Goal: Book appointment/travel/reservation

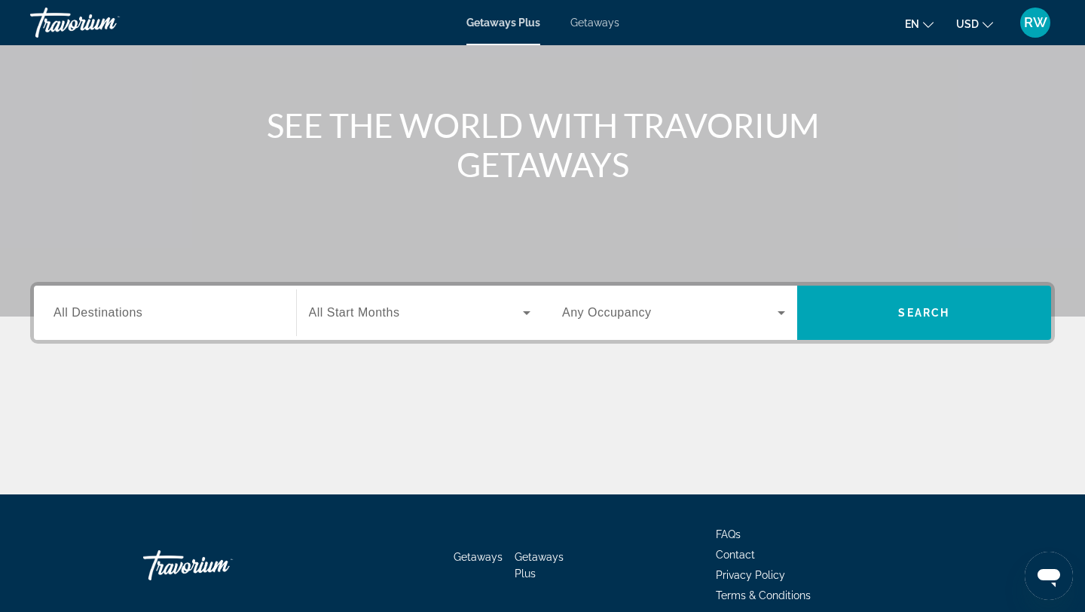
scroll to position [137, 0]
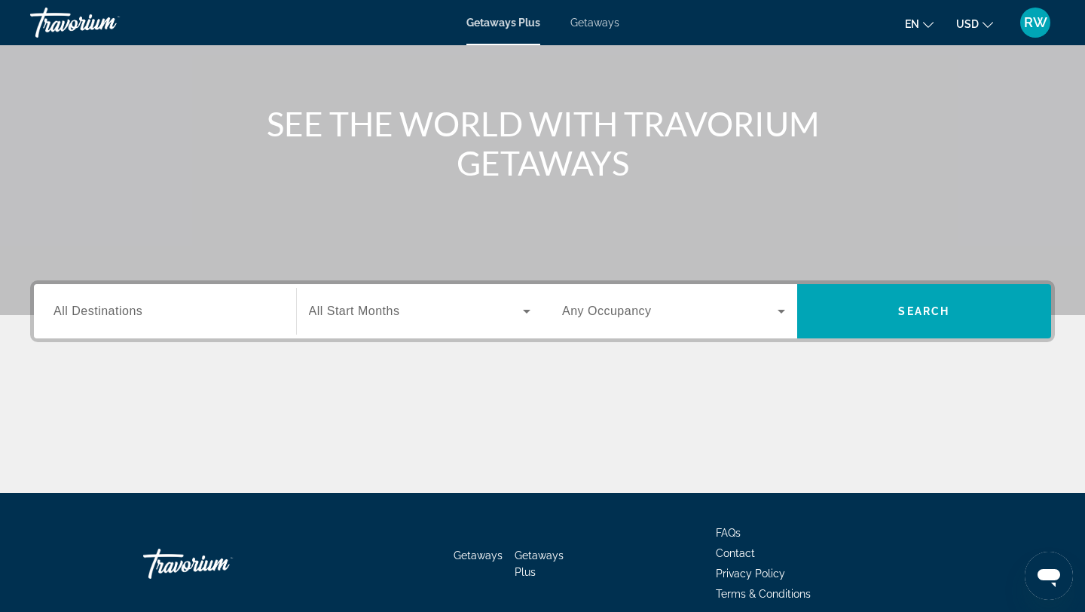
click at [404, 321] on div "Search widget" at bounding box center [420, 311] width 222 height 42
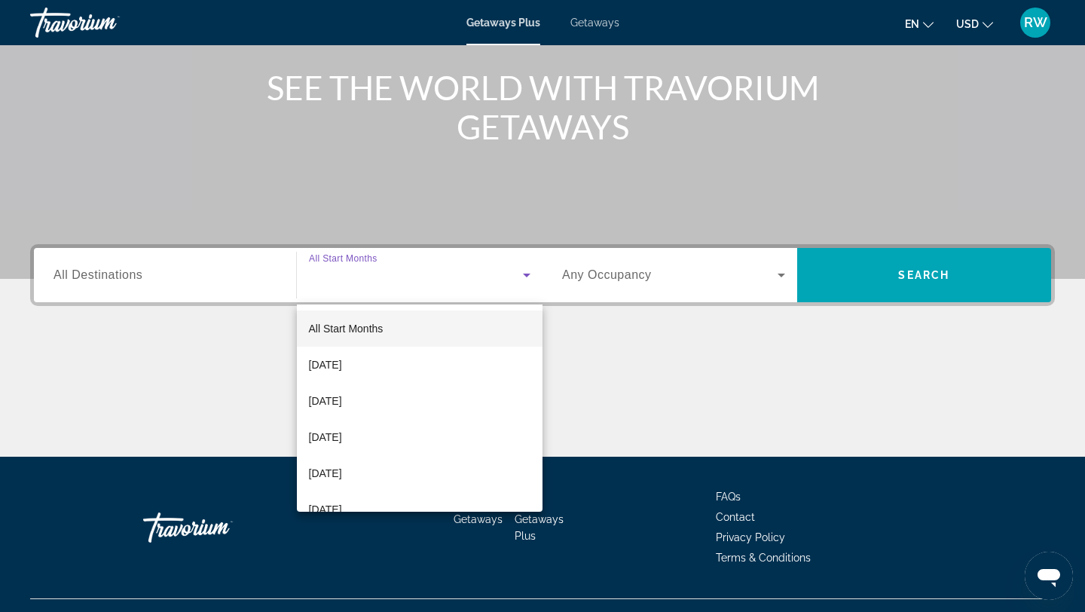
scroll to position [203, 0]
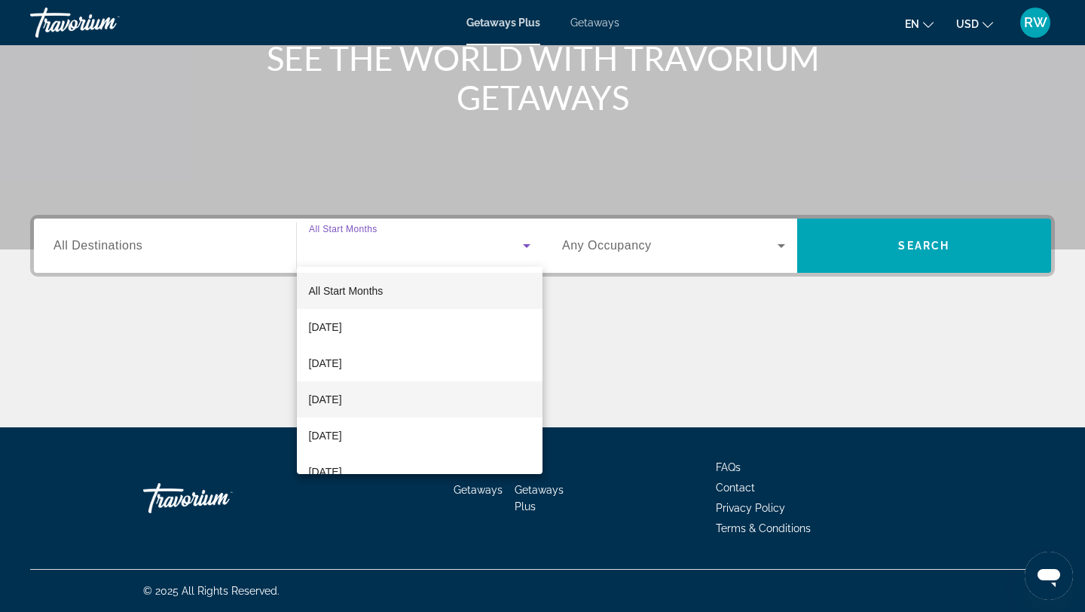
click at [384, 401] on mat-option "[DATE]" at bounding box center [420, 399] width 246 height 36
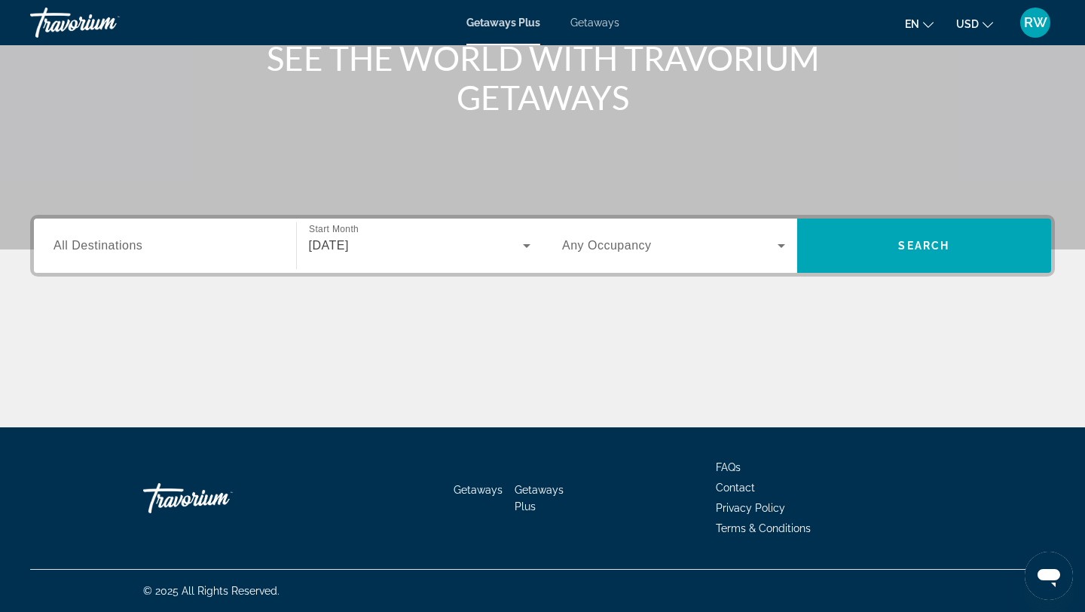
click at [636, 244] on span "Any Occupancy" at bounding box center [607, 245] width 90 height 13
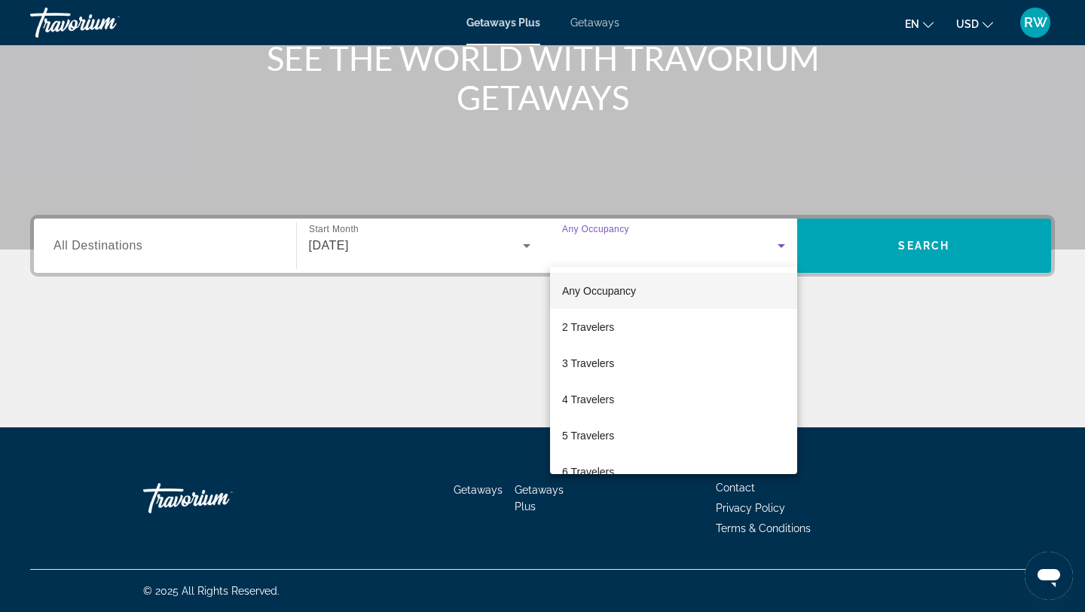
click at [472, 335] on div at bounding box center [542, 306] width 1085 height 612
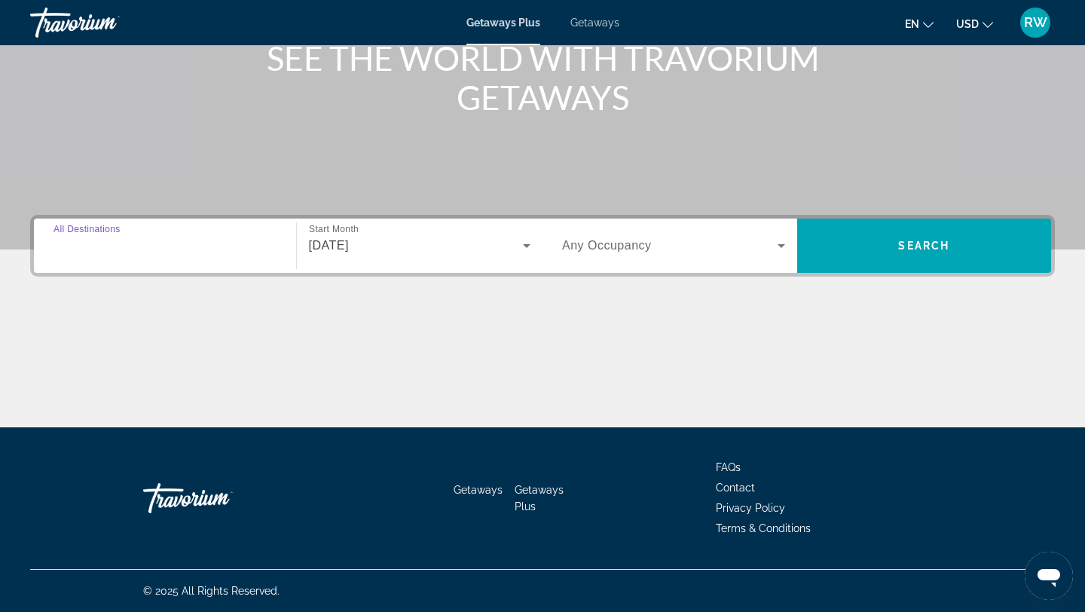
click at [218, 248] on input "Destination All Destinations" at bounding box center [165, 246] width 223 height 18
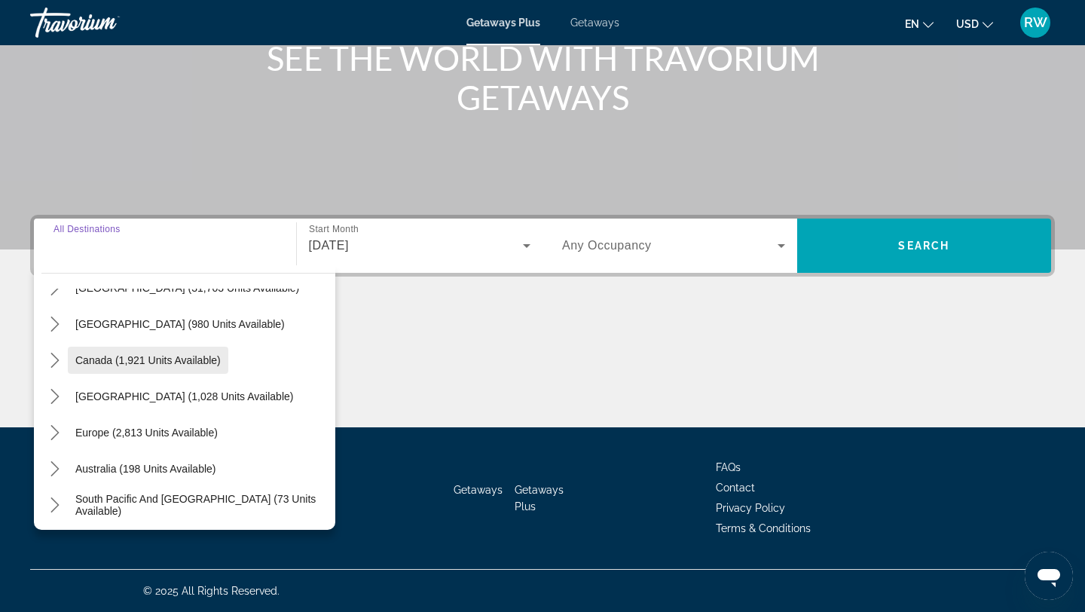
scroll to position [56, 0]
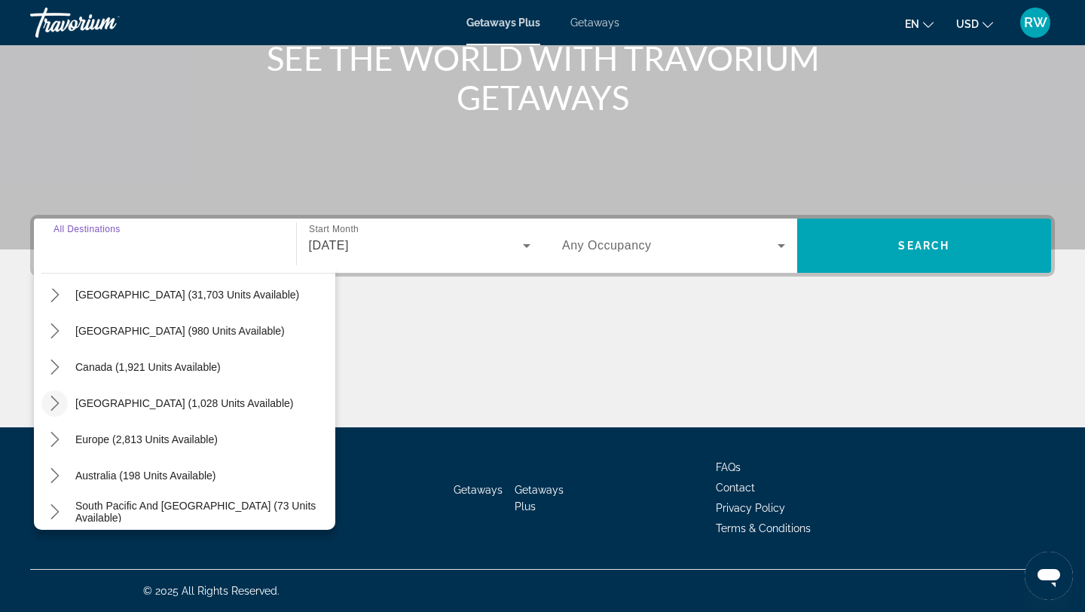
click at [59, 400] on icon "Toggle Caribbean & Atlantic Islands (1,028 units available) submenu" at bounding box center [54, 403] width 15 height 15
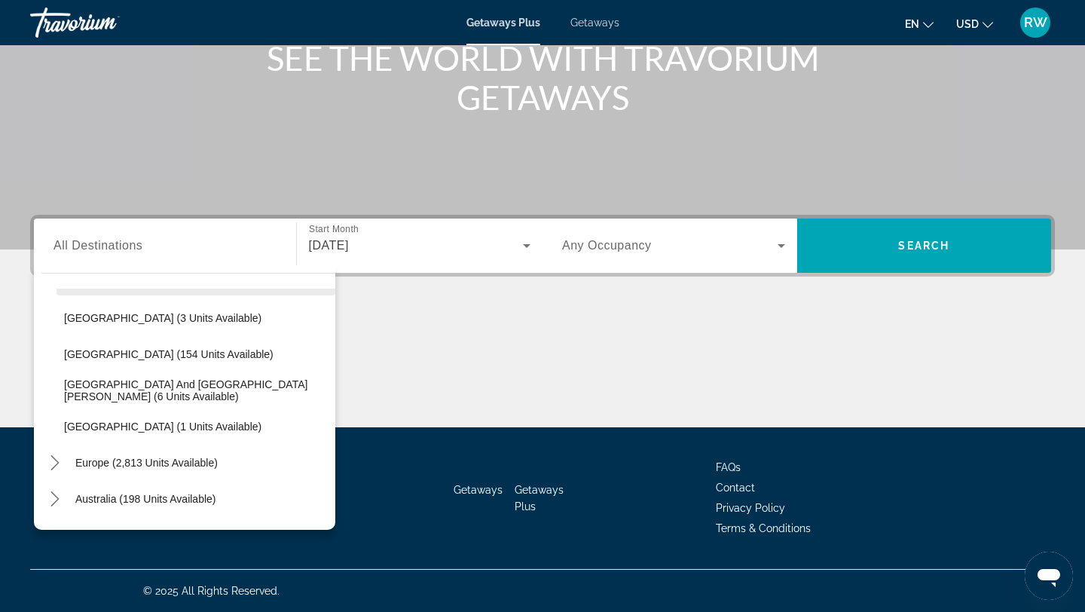
scroll to position [216, 0]
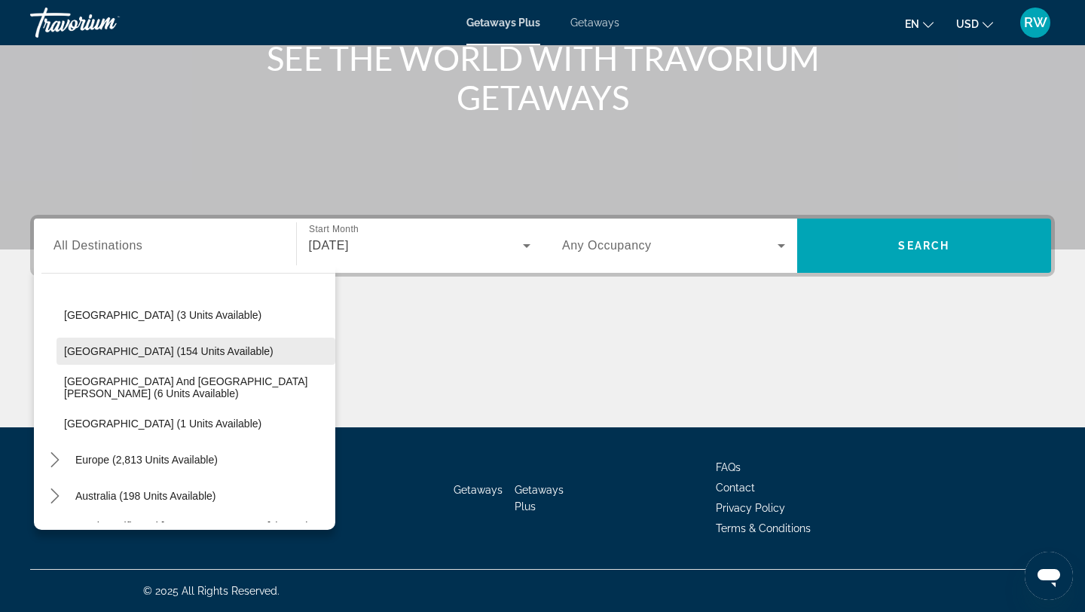
click at [167, 355] on span "[GEOGRAPHIC_DATA] (154 units available)" at bounding box center [168, 351] width 209 height 12
type input "**********"
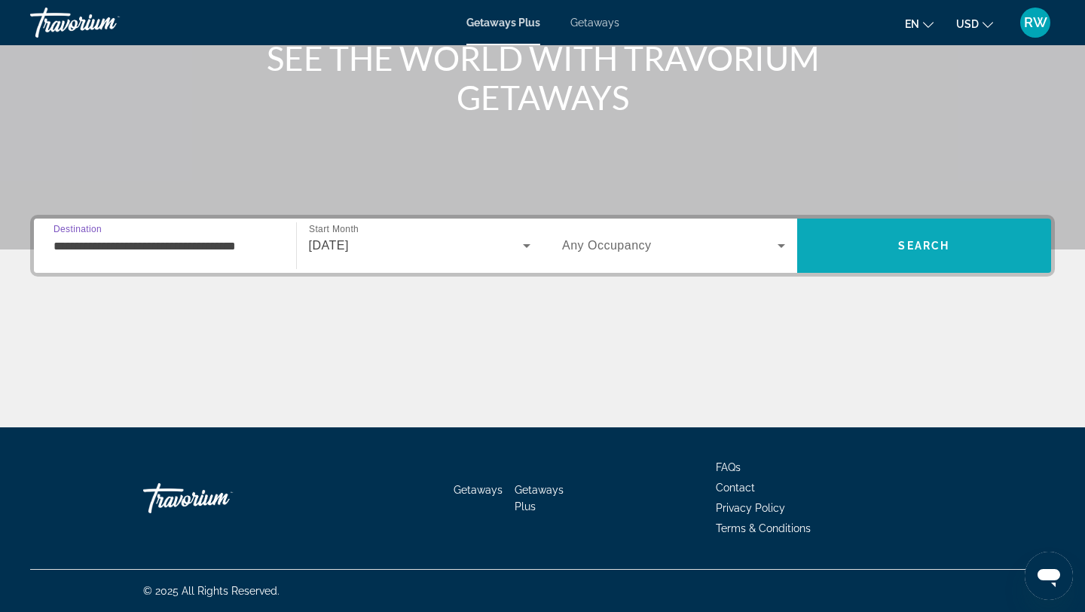
click at [919, 249] on span "Search" at bounding box center [923, 246] width 51 height 12
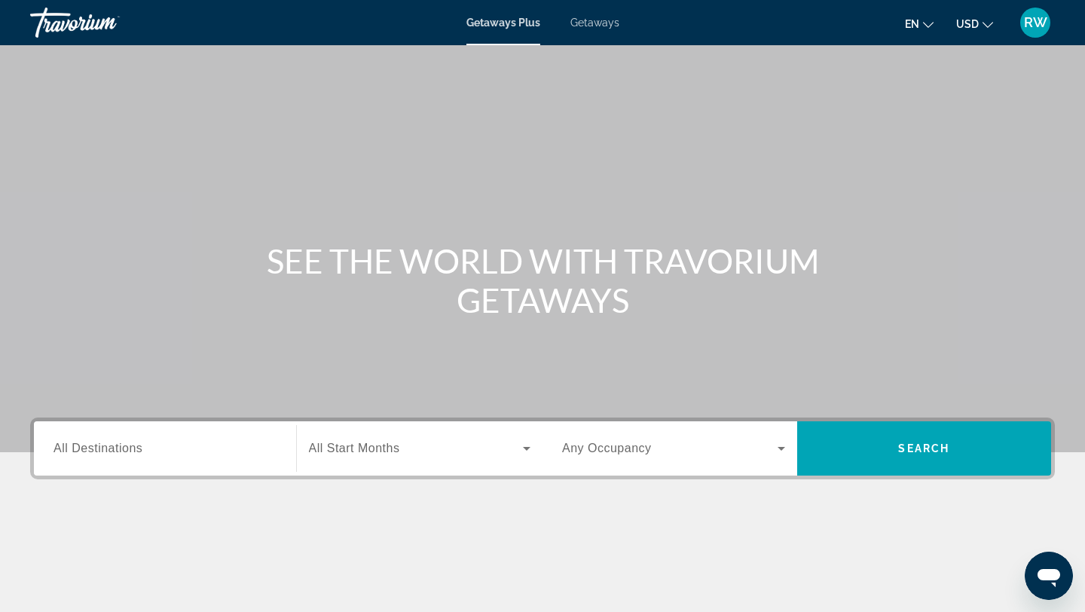
click at [341, 463] on div "Search widget" at bounding box center [420, 448] width 222 height 42
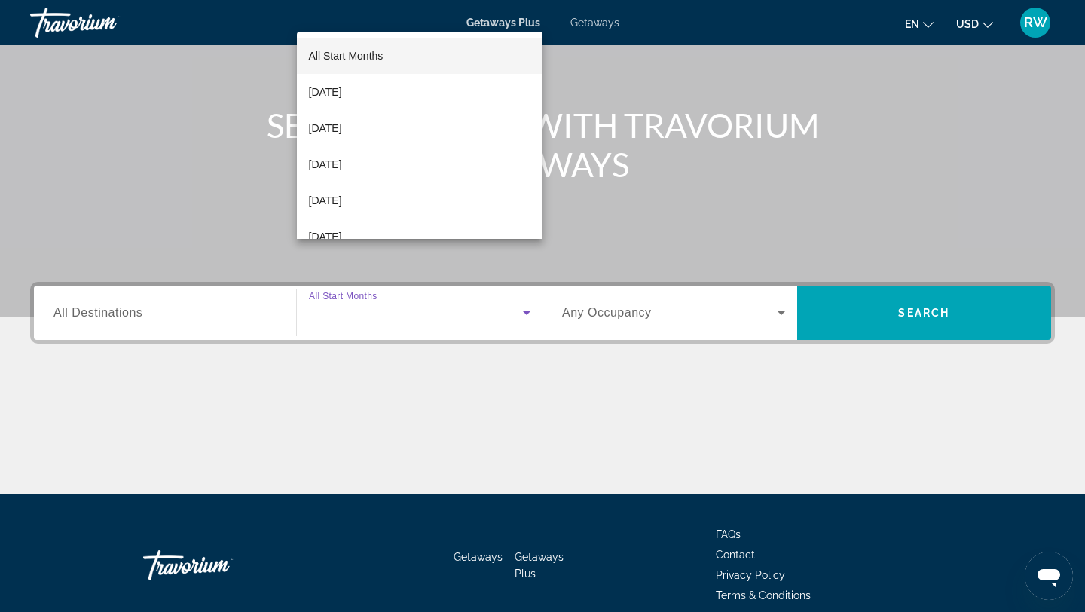
scroll to position [203, 0]
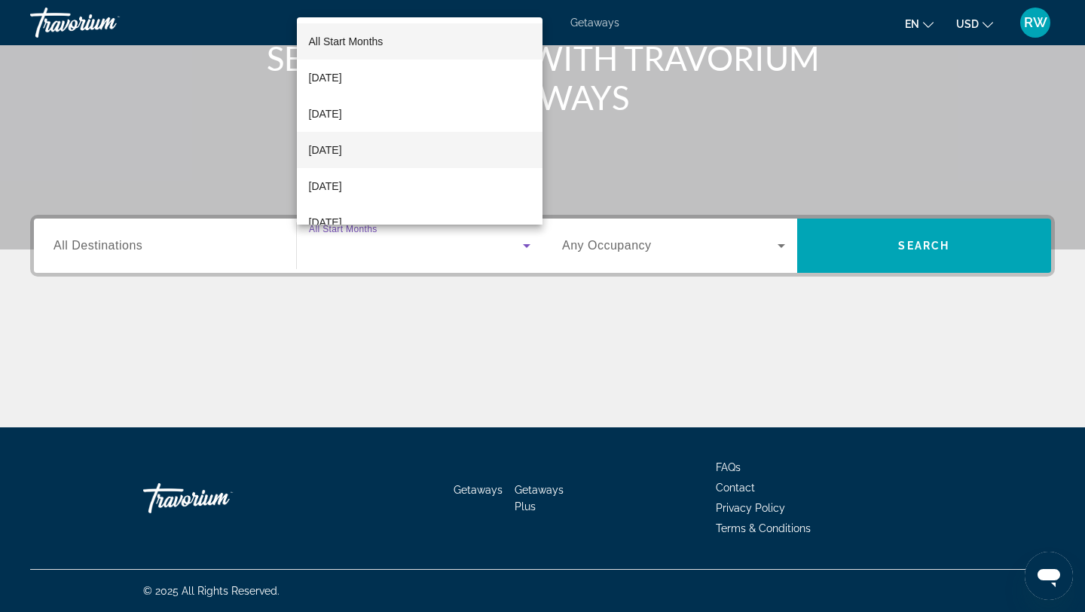
click at [386, 157] on mat-option "[DATE]" at bounding box center [420, 150] width 246 height 36
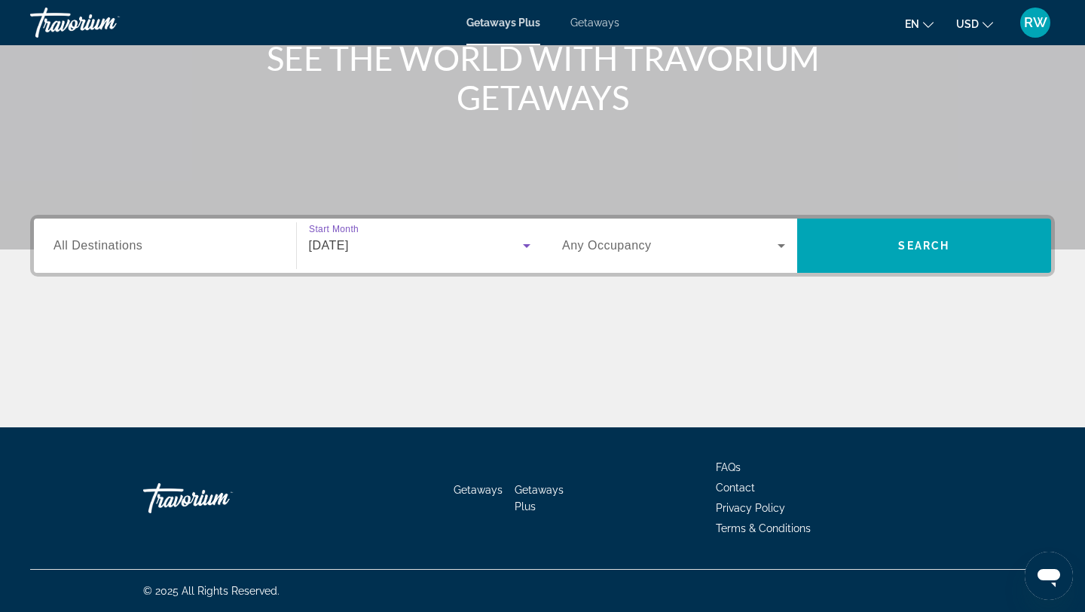
click at [154, 241] on input "Destination All Destinations" at bounding box center [165, 246] width 223 height 18
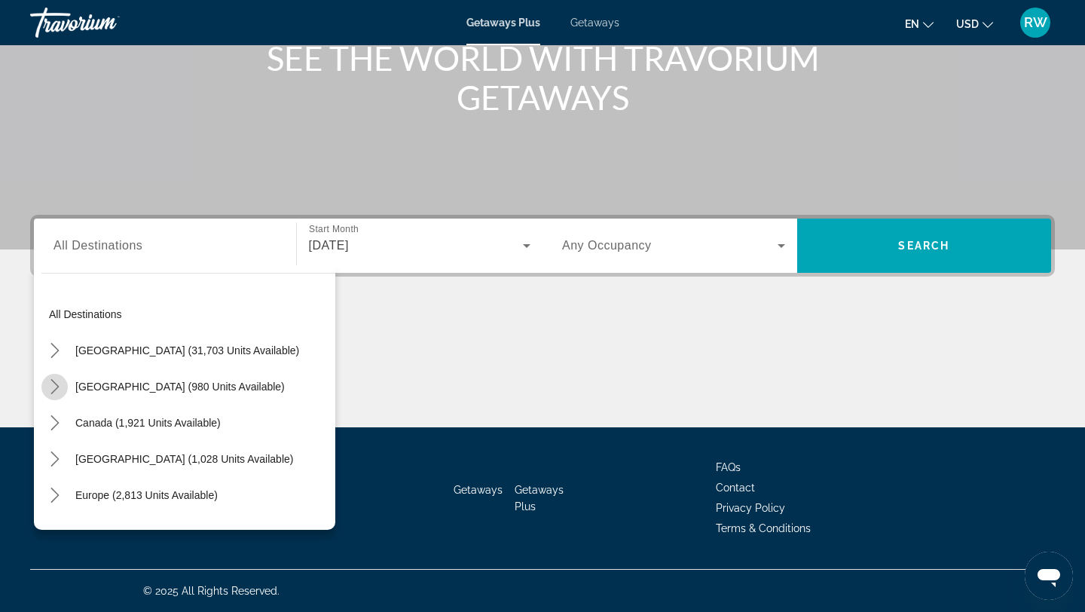
click at [53, 385] on icon "Toggle Mexico (980 units available) submenu" at bounding box center [54, 386] width 15 height 15
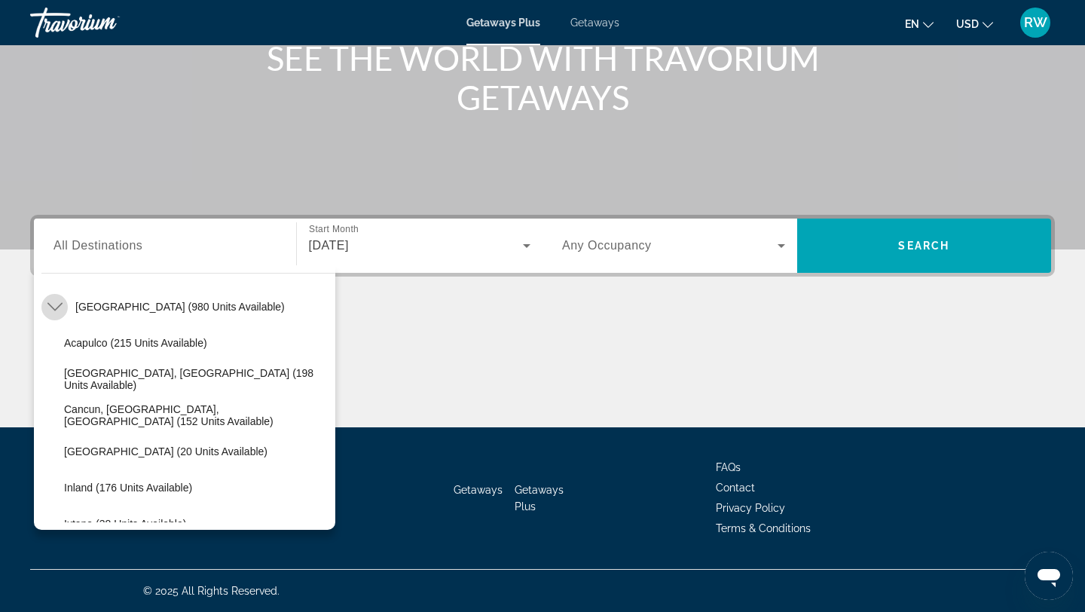
click at [54, 313] on icon "Toggle Mexico (980 units available) submenu" at bounding box center [54, 306] width 15 height 15
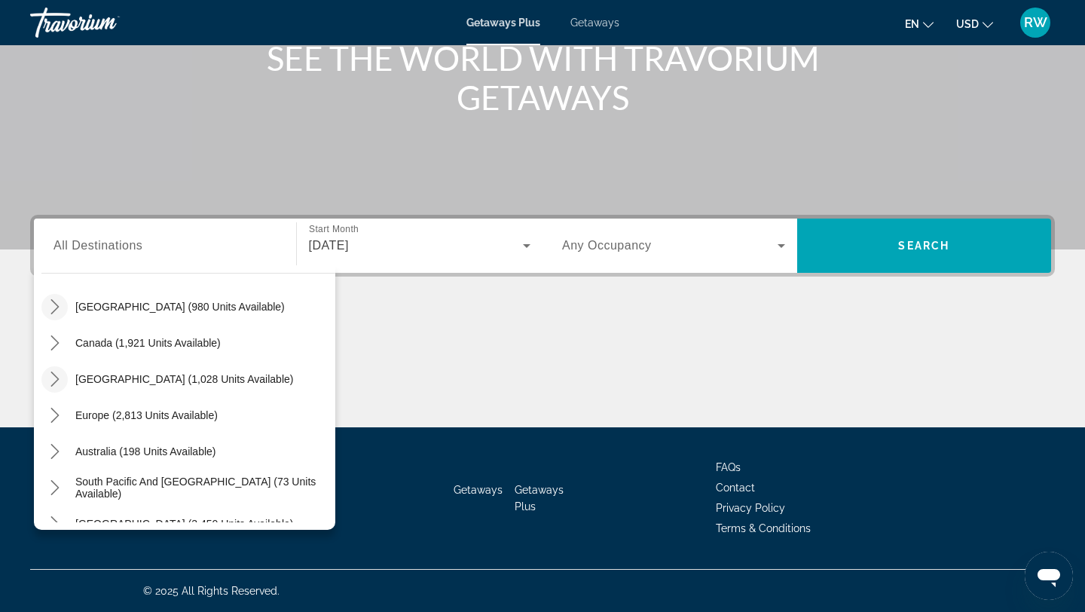
click at [48, 381] on icon "Toggle Caribbean & Atlantic Islands (1,028 units available) submenu" at bounding box center [54, 379] width 15 height 15
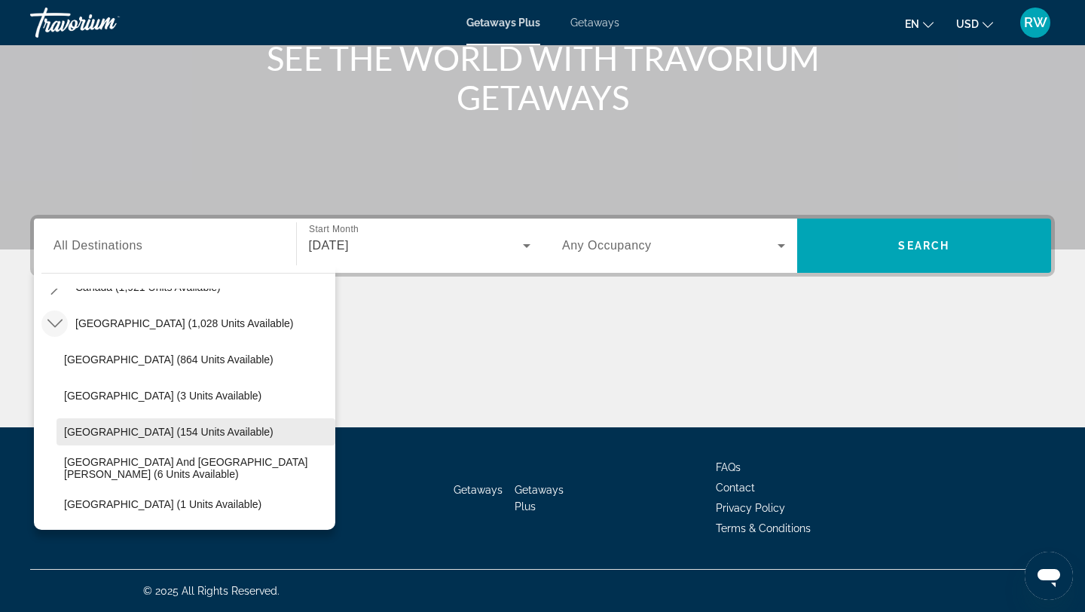
click at [126, 439] on span "Select destination: Dominican Republic (154 units available)" at bounding box center [196, 432] width 279 height 36
type input "**********"
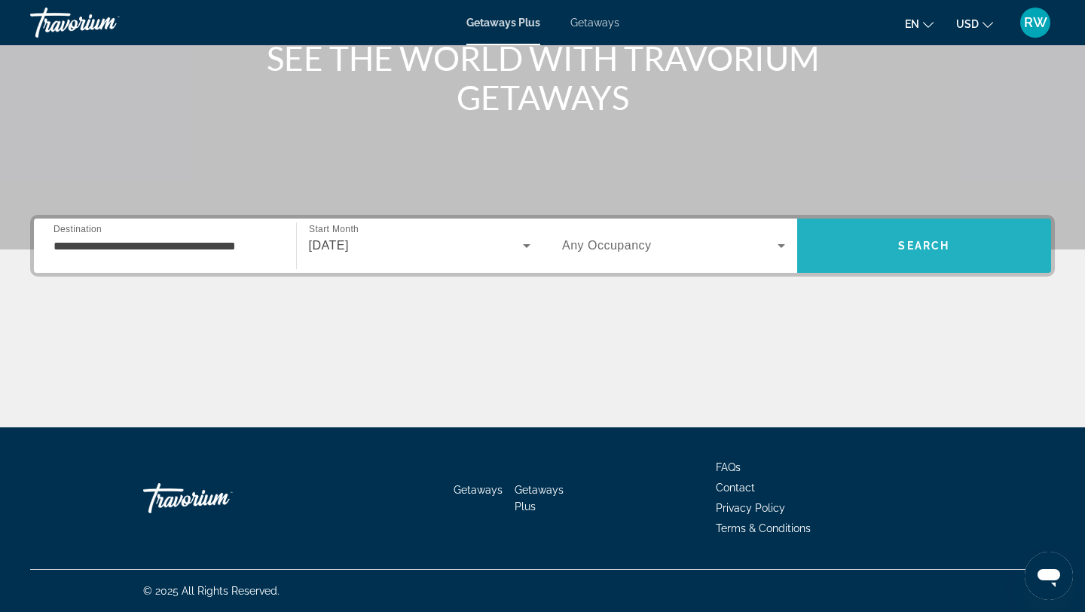
click at [864, 233] on span "Search" at bounding box center [924, 246] width 255 height 36
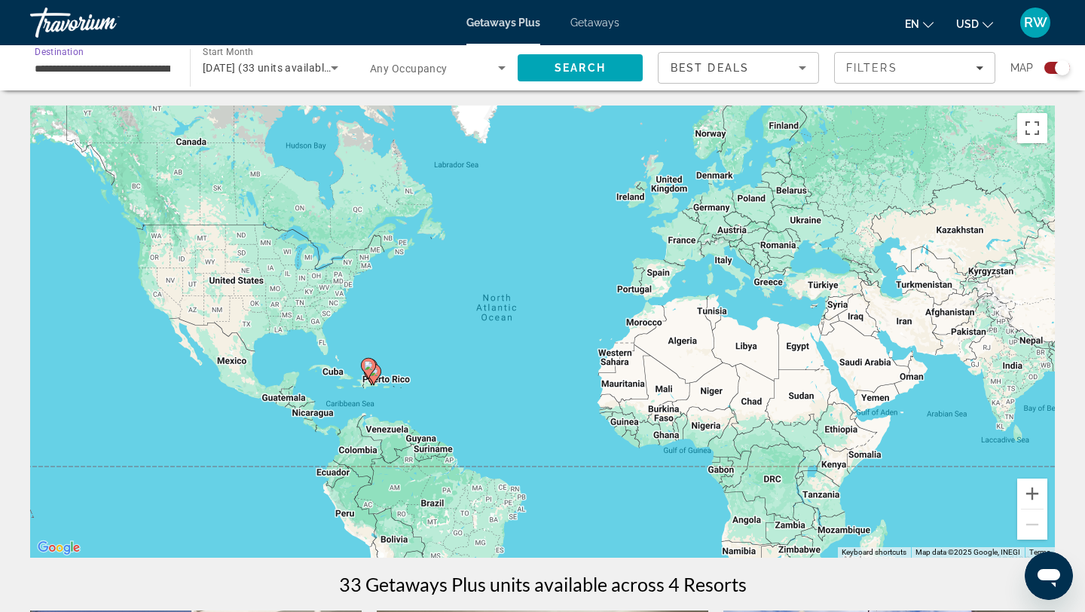
click at [160, 68] on input "**********" at bounding box center [103, 69] width 136 height 18
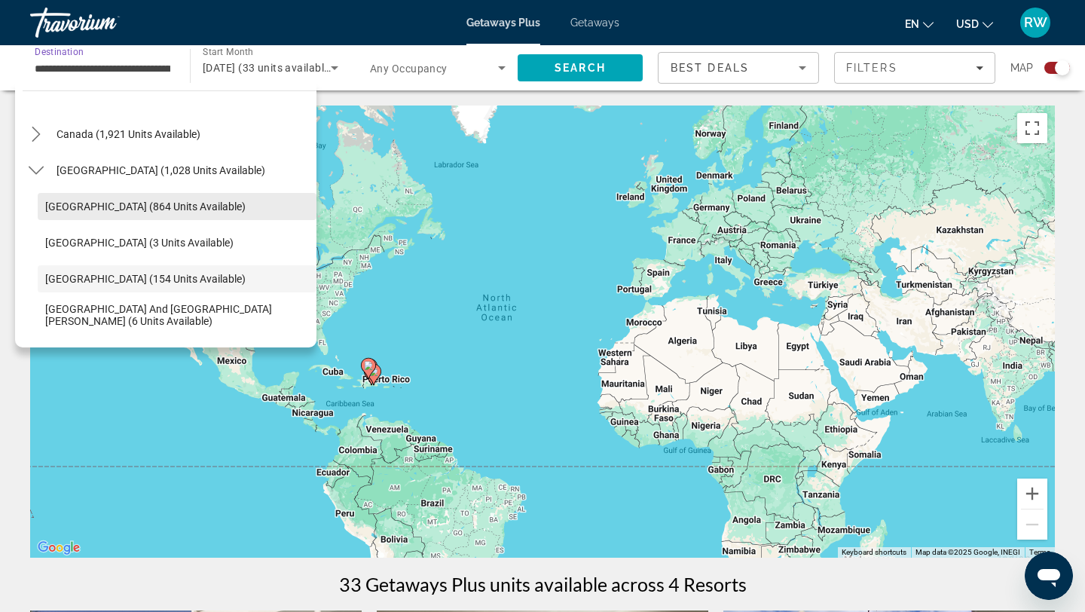
scroll to position [99, 0]
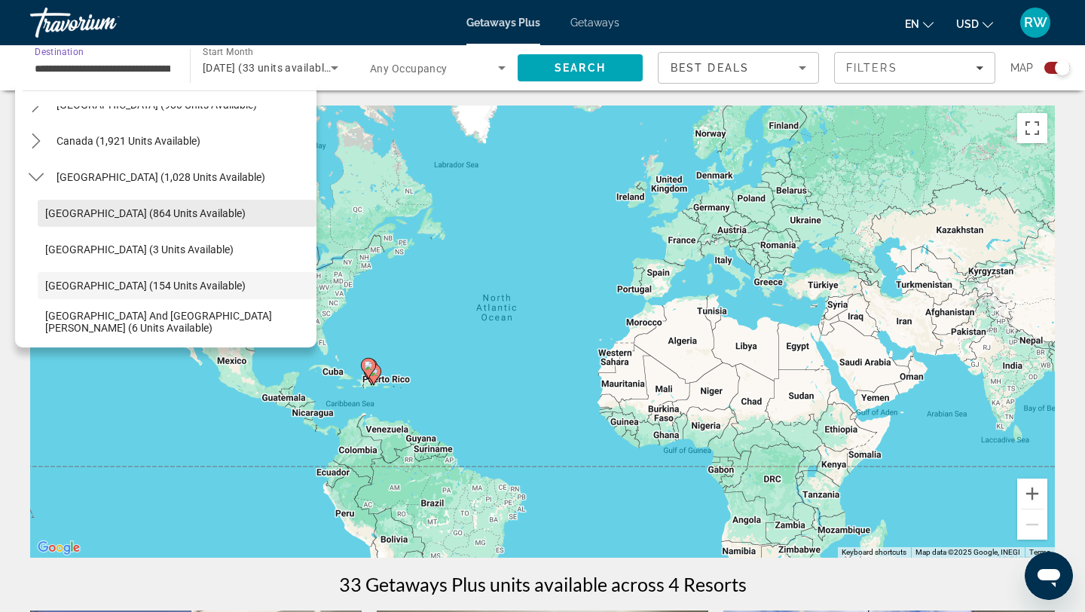
click at [90, 224] on span "Select destination: Bahamas (864 units available)" at bounding box center [177, 213] width 279 height 36
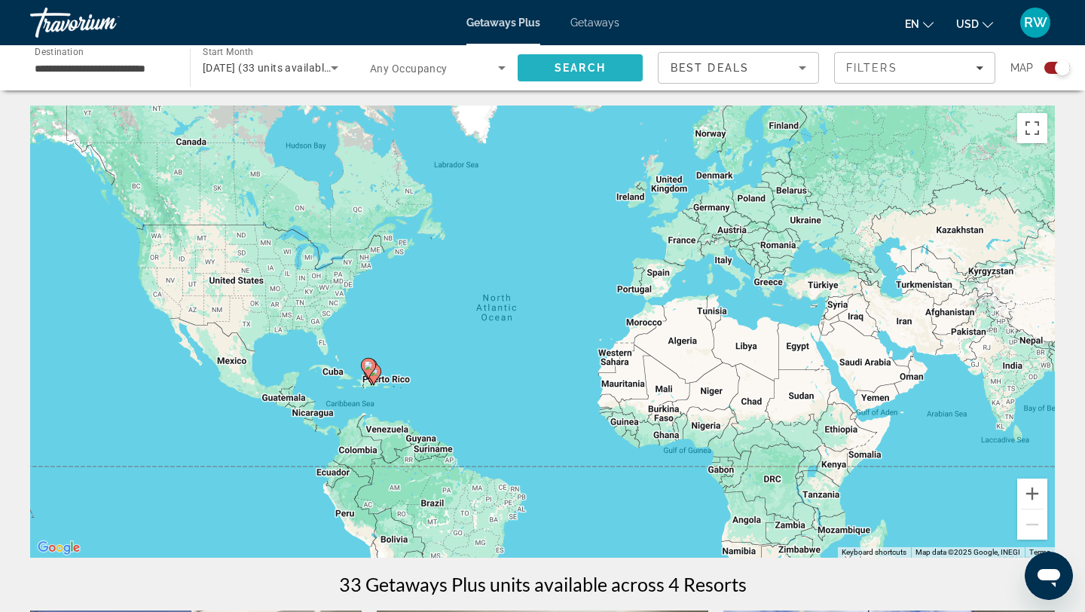
click at [572, 69] on span "Search" at bounding box center [580, 68] width 51 height 12
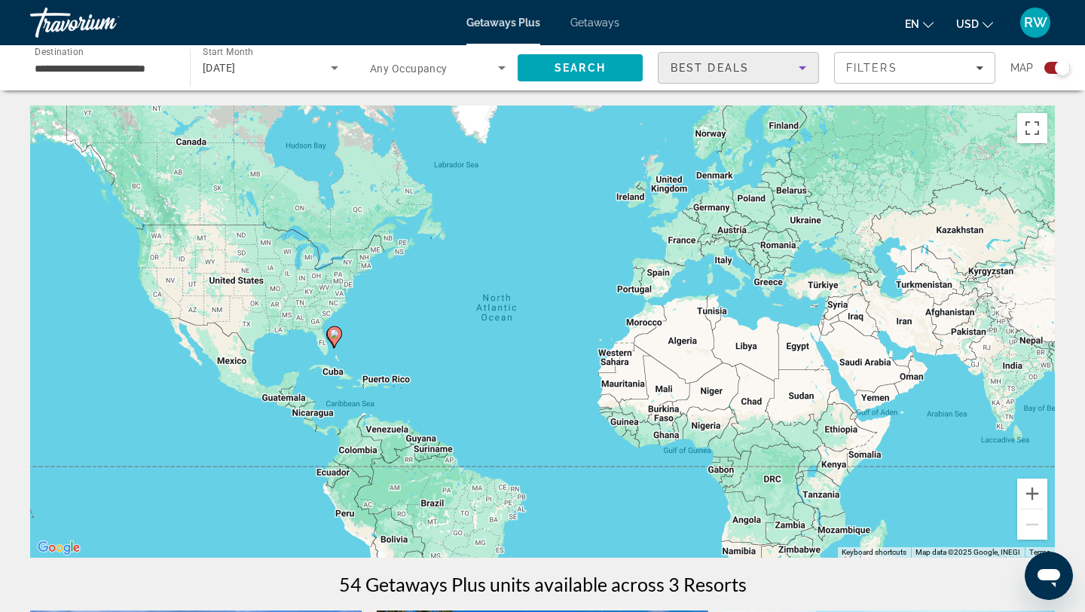
click at [800, 72] on icon "Sort by" at bounding box center [802, 68] width 18 height 18
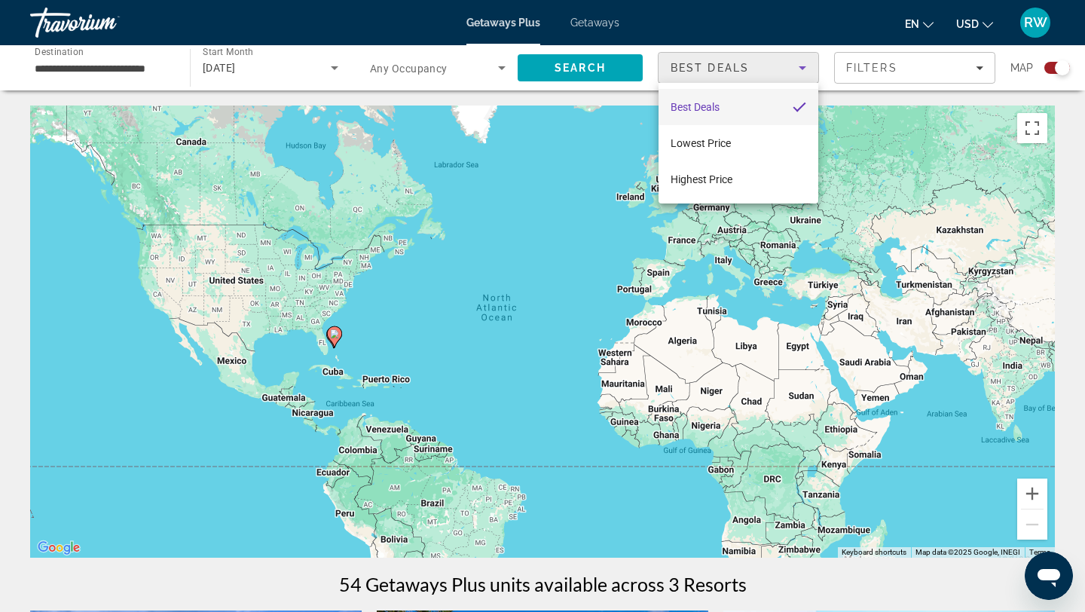
click at [800, 72] on div at bounding box center [542, 306] width 1085 height 612
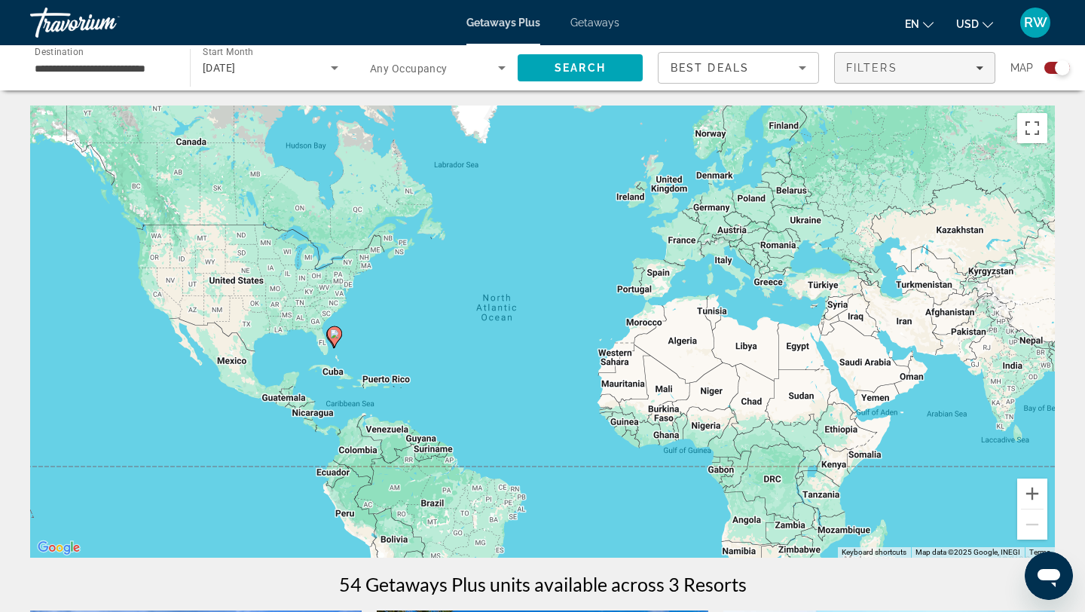
click at [921, 69] on div "Filters" at bounding box center [914, 68] width 137 height 12
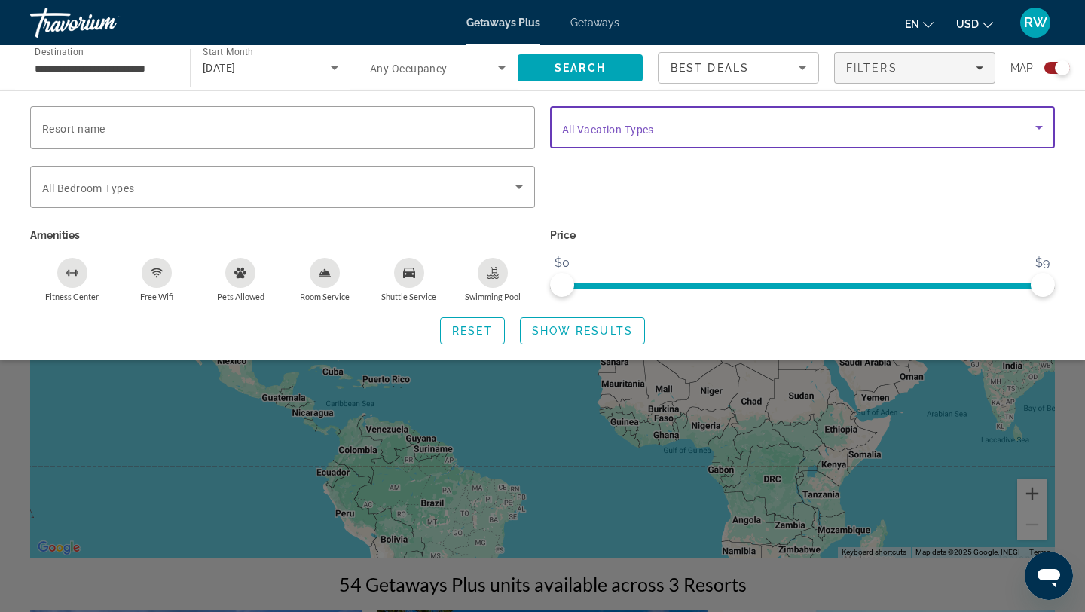
click at [856, 135] on span "Search widget" at bounding box center [798, 127] width 473 height 18
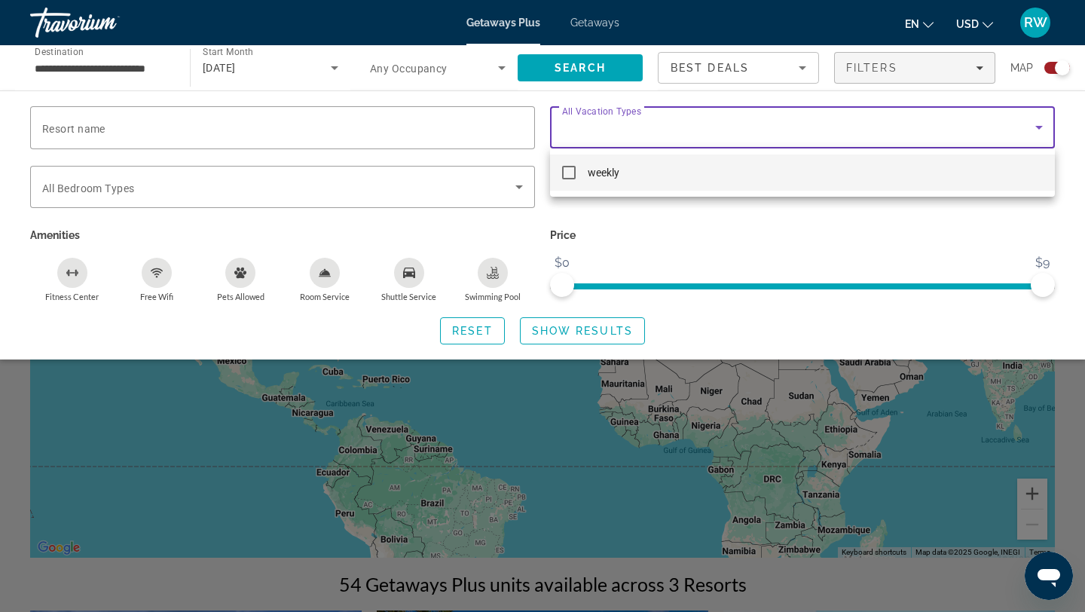
click at [848, 115] on div at bounding box center [542, 306] width 1085 height 612
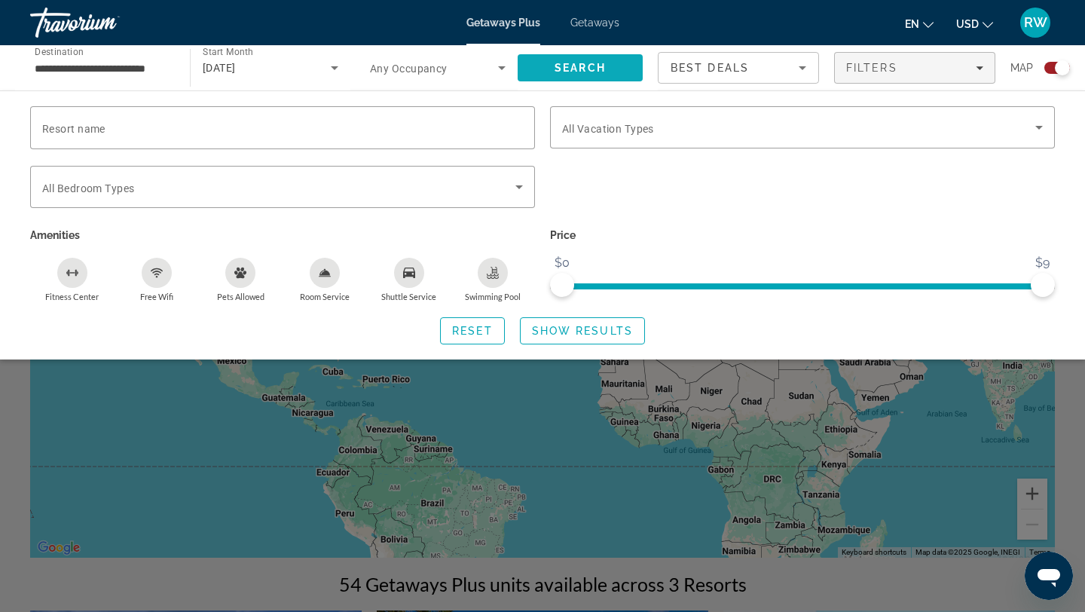
click at [590, 63] on span "Search" at bounding box center [580, 68] width 51 height 12
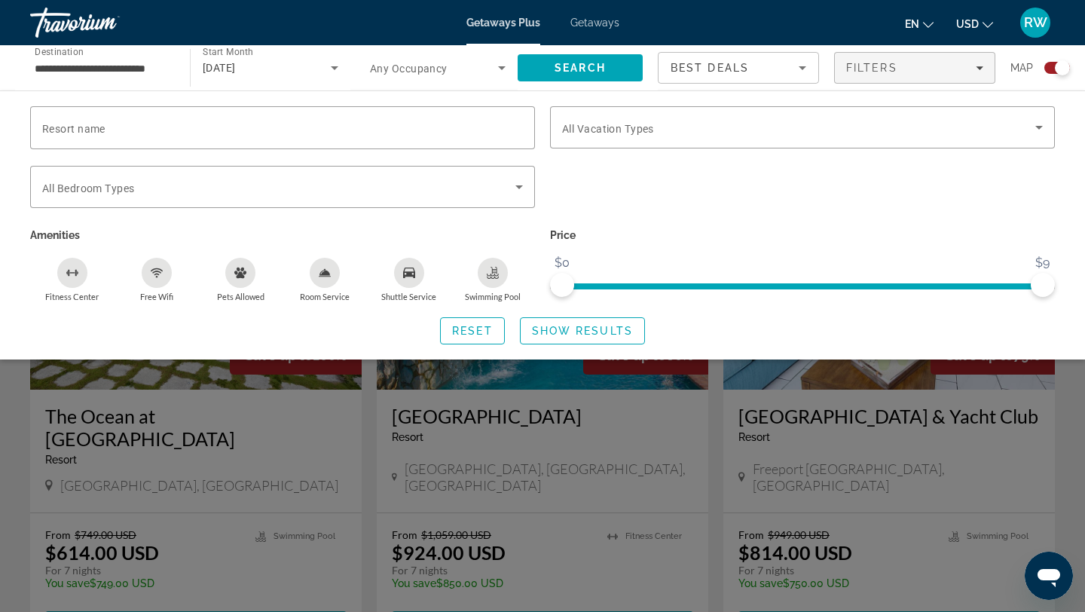
scroll to position [512, 0]
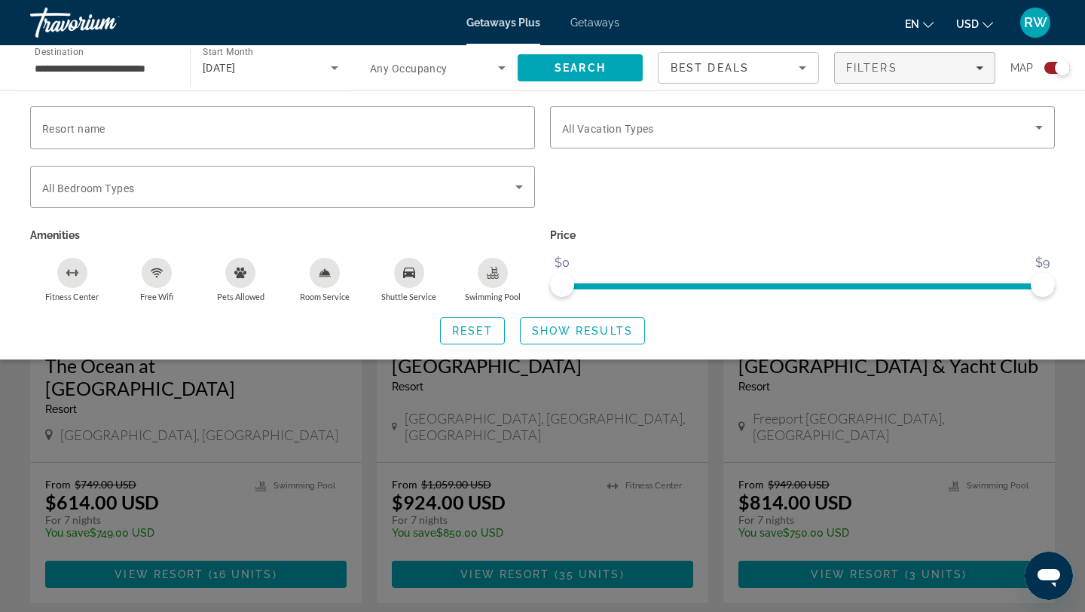
click at [464, 413] on div "Search widget" at bounding box center [542, 419] width 1085 height 386
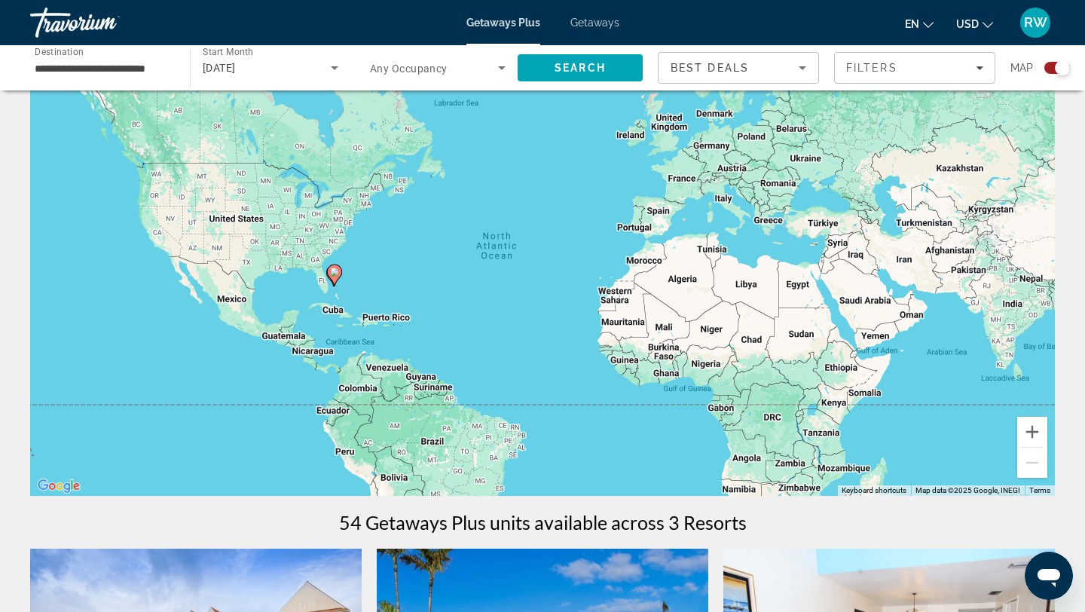
scroll to position [0, 0]
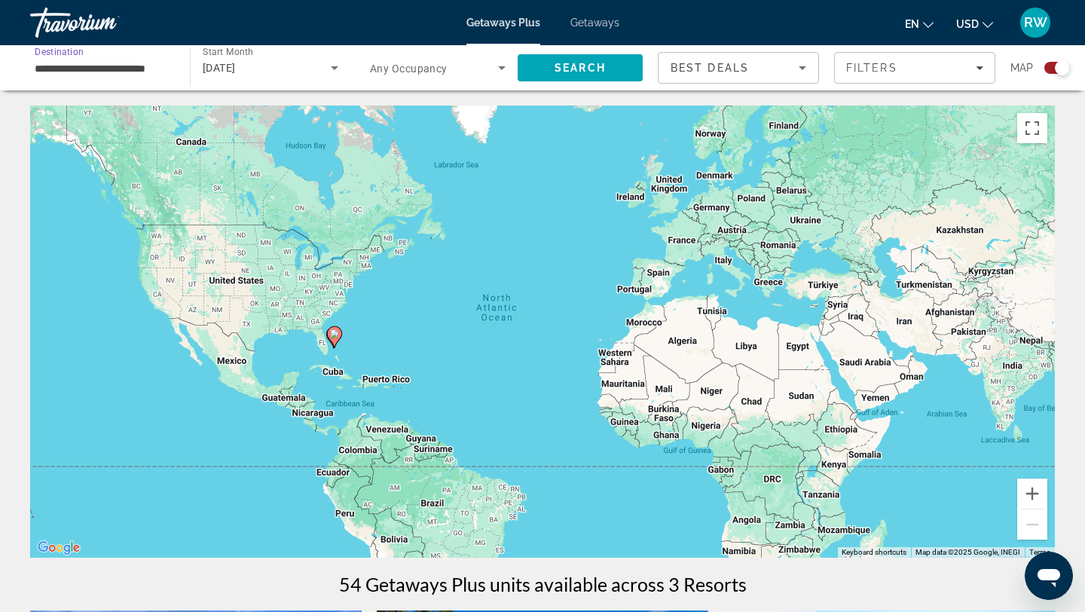
click at [154, 66] on input "**********" at bounding box center [103, 69] width 136 height 18
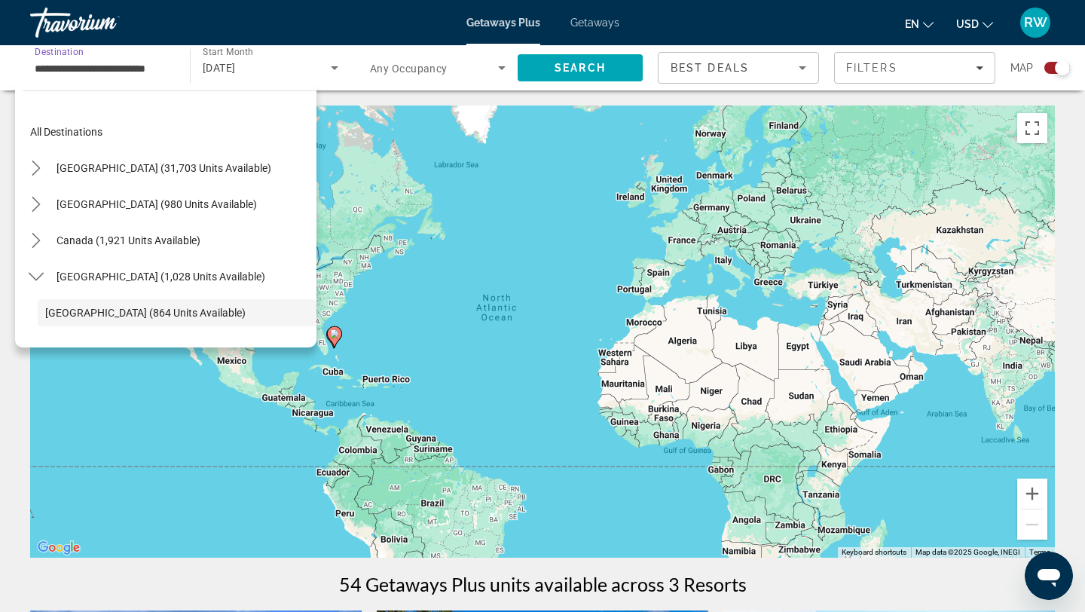
scroll to position [90, 0]
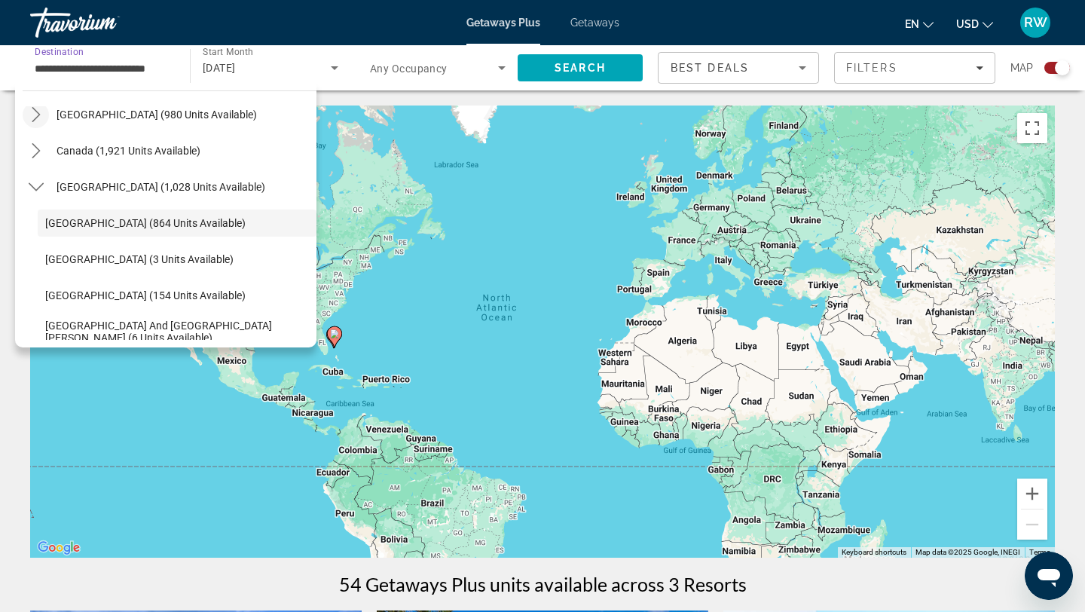
click at [32, 113] on icon "Toggle Mexico (980 units available) submenu" at bounding box center [36, 114] width 15 height 15
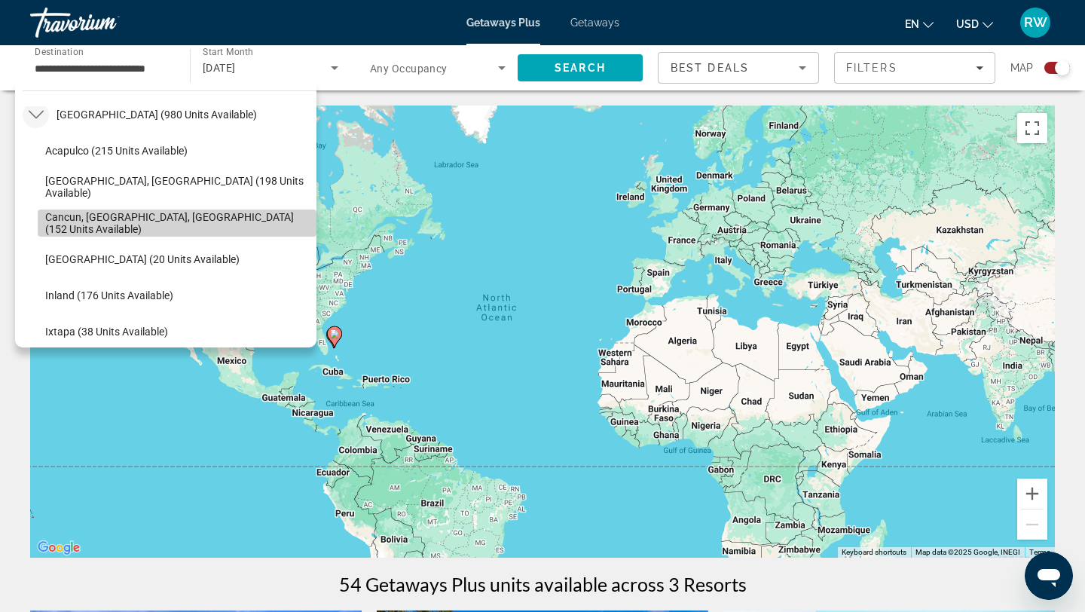
click at [93, 228] on span "Cancun, [GEOGRAPHIC_DATA], [GEOGRAPHIC_DATA] (152 units available)" at bounding box center [177, 223] width 264 height 24
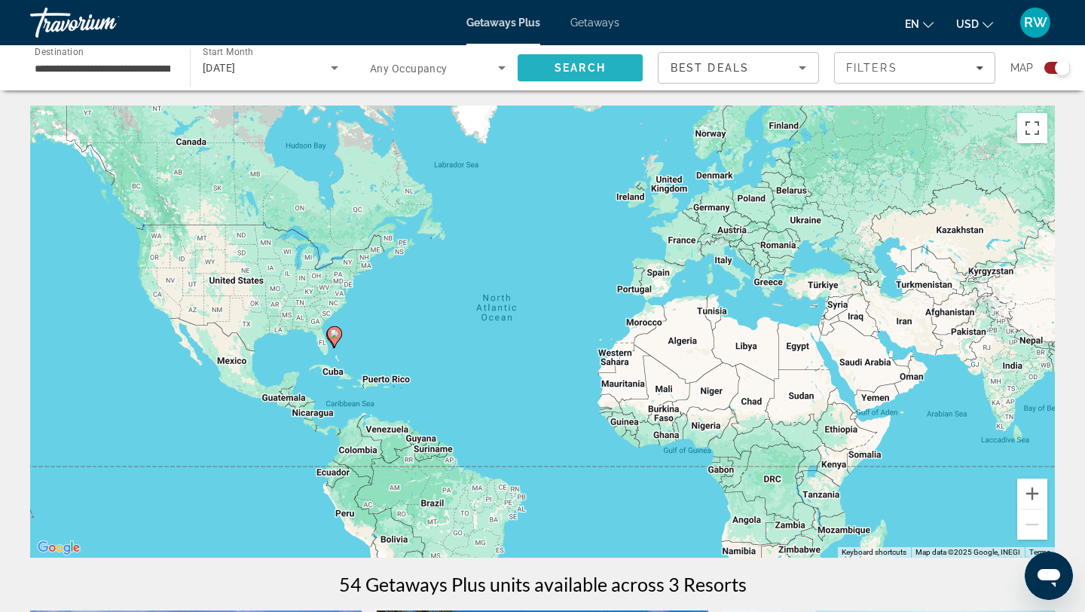
click at [546, 69] on span "Search" at bounding box center [580, 68] width 125 height 36
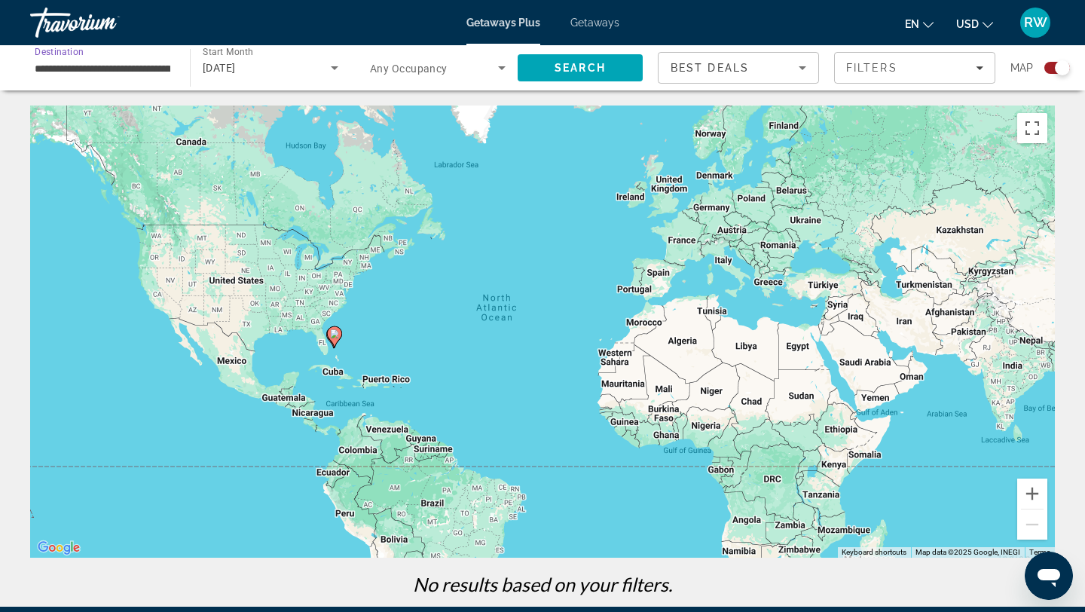
click at [155, 68] on input "**********" at bounding box center [103, 69] width 136 height 18
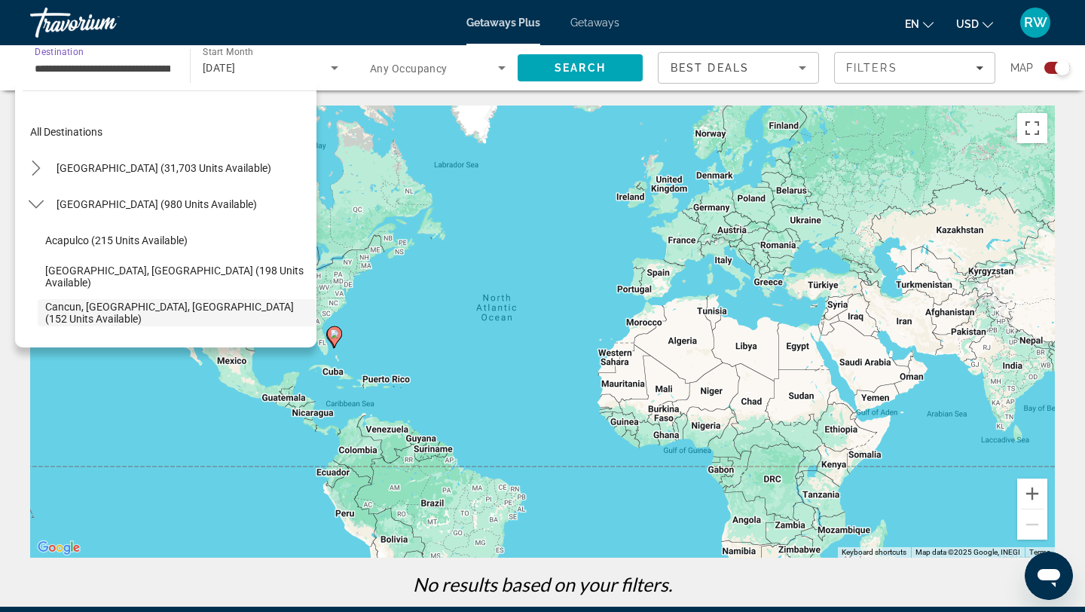
scroll to position [90, 0]
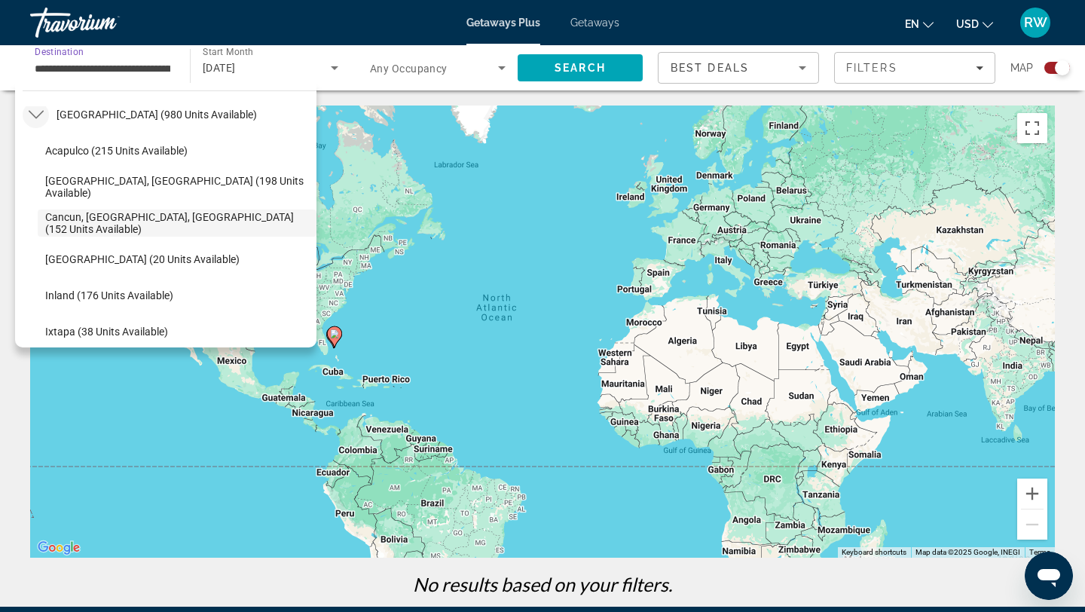
click at [37, 114] on icon "Toggle Mexico (980 units available) submenu" at bounding box center [36, 114] width 15 height 15
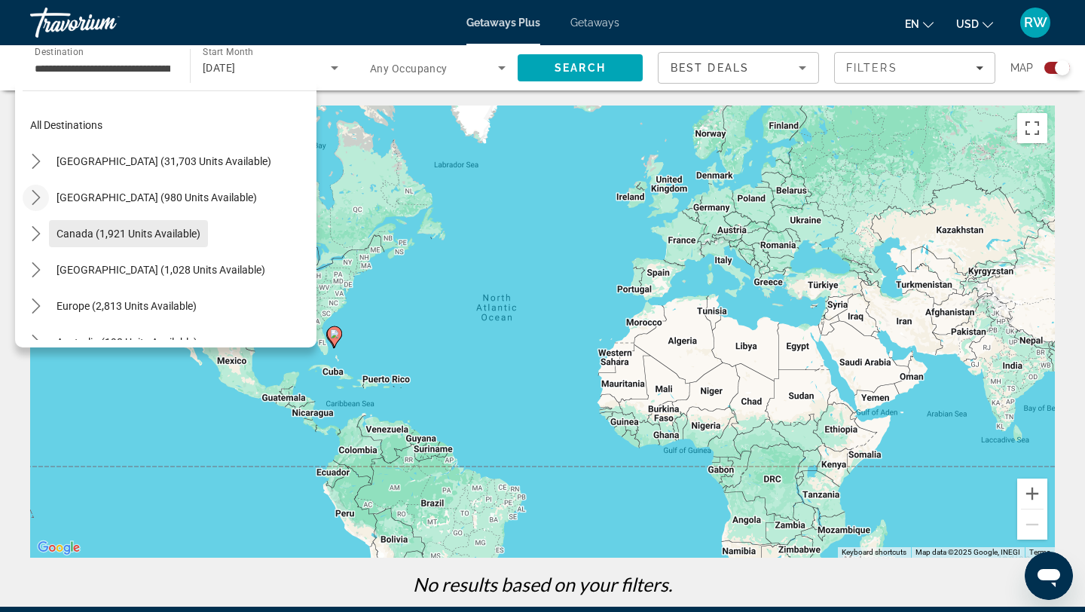
scroll to position [0, 0]
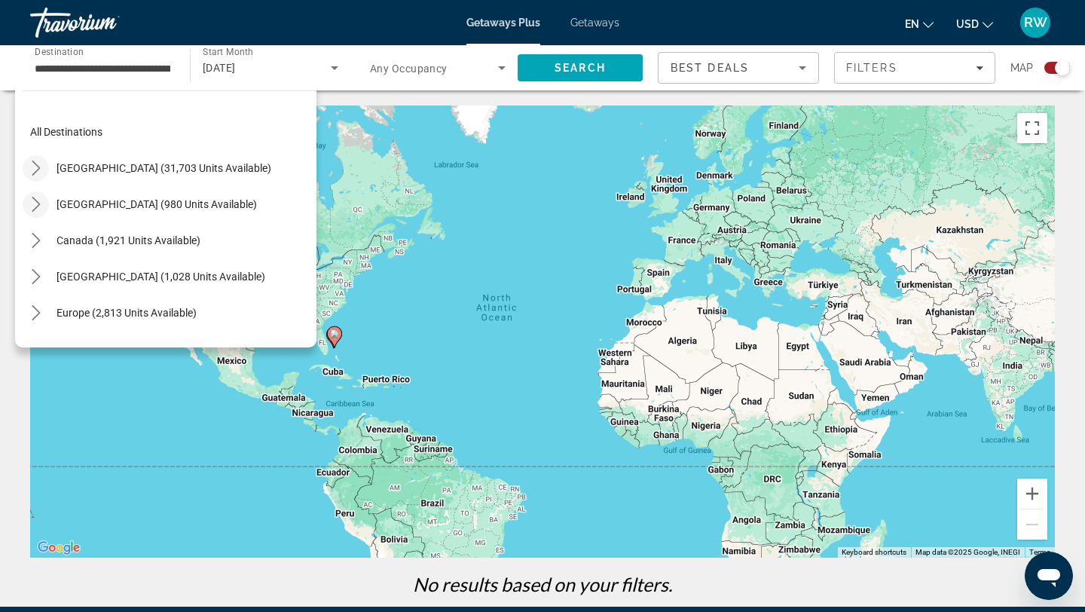
click at [35, 164] on icon "Toggle United States (31,703 units available) submenu" at bounding box center [36, 168] width 8 height 15
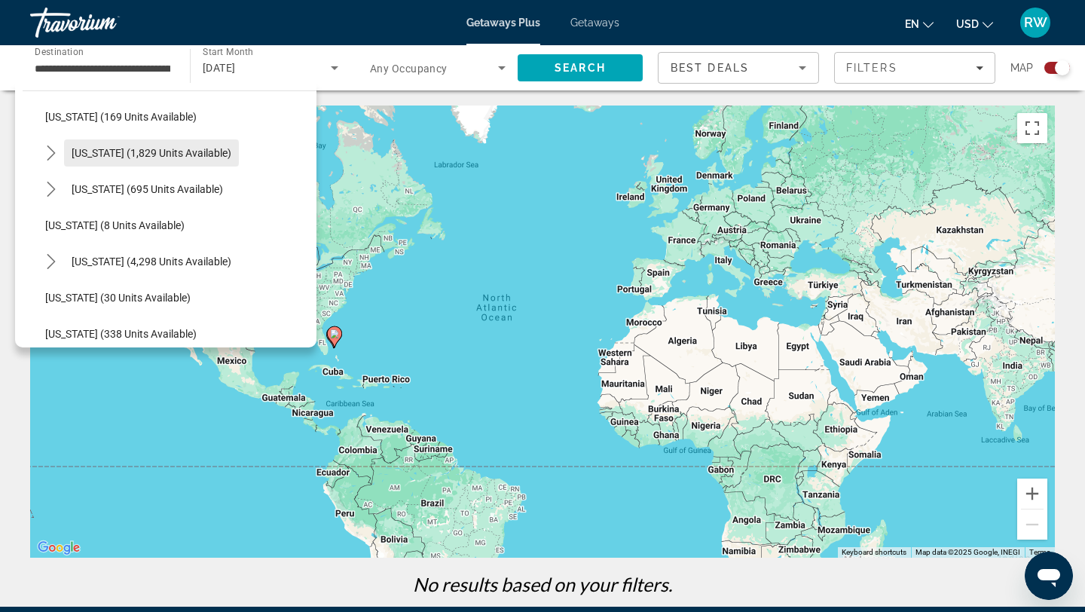
scroll to position [130, 0]
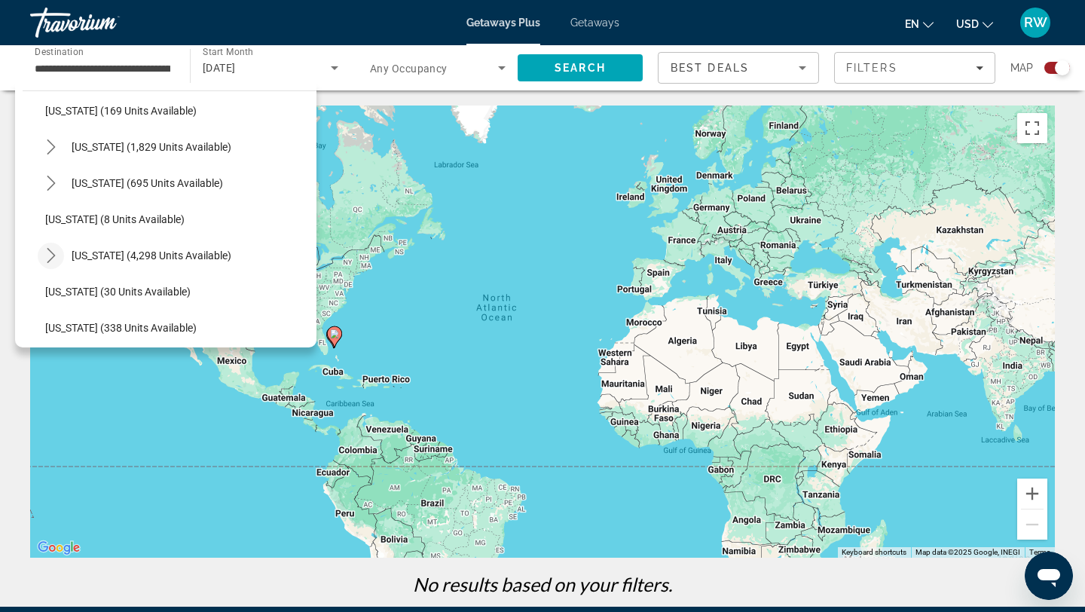
click at [42, 256] on mat-icon "Toggle Florida (4,298 units available) submenu" at bounding box center [51, 256] width 26 height 26
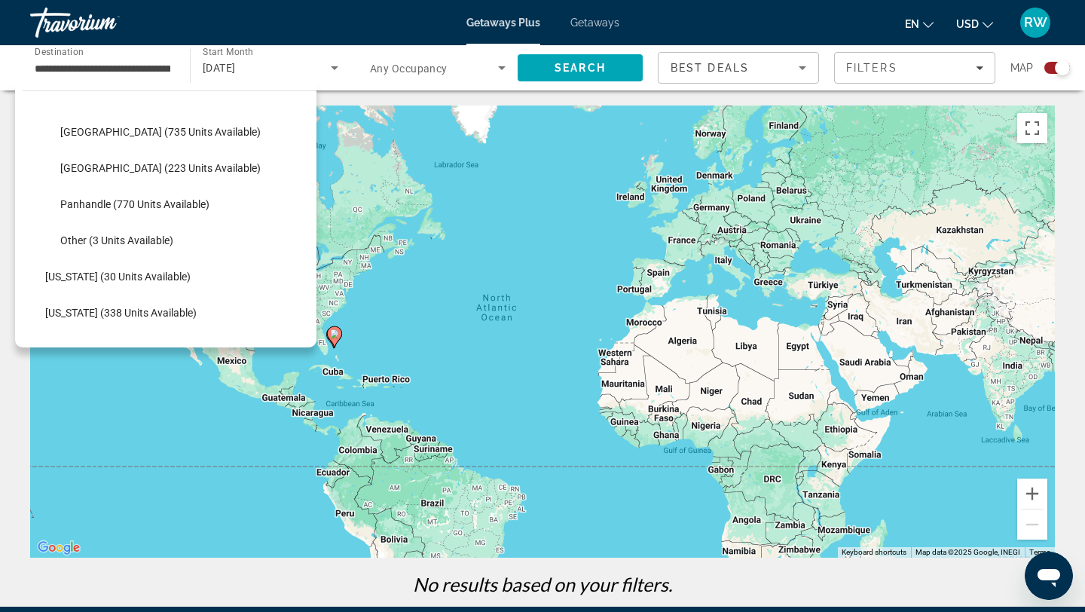
scroll to position [332, 0]
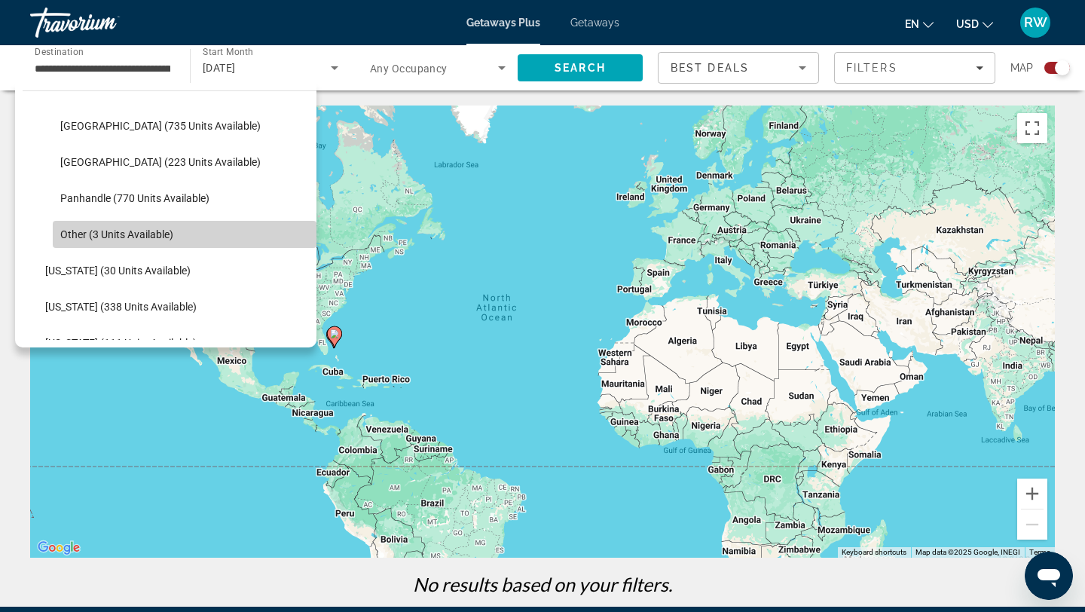
click at [120, 236] on span "Other (3 units available)" at bounding box center [116, 234] width 113 height 12
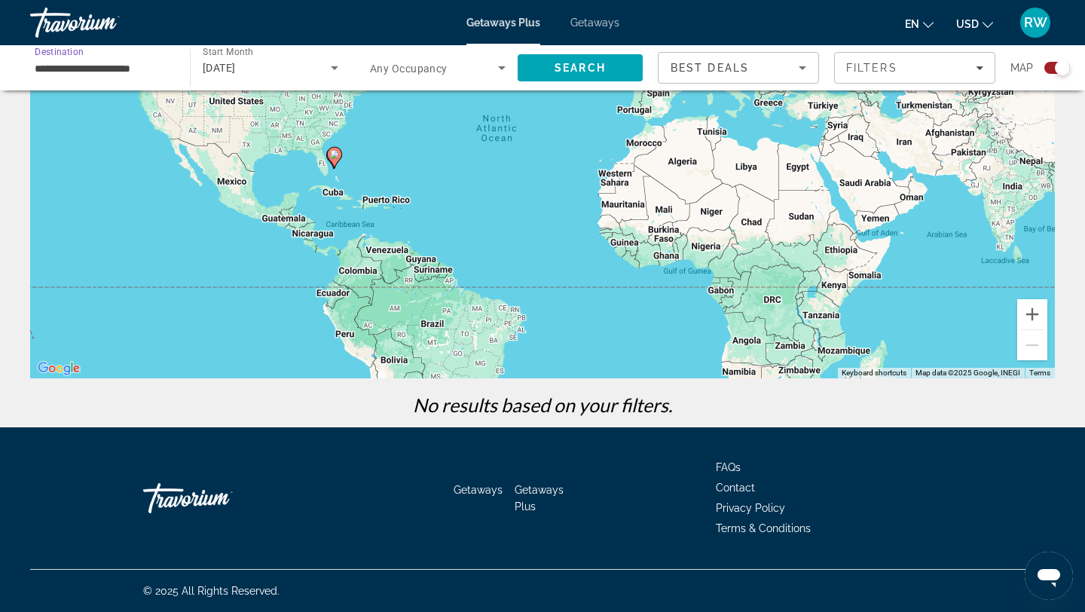
scroll to position [0, 0]
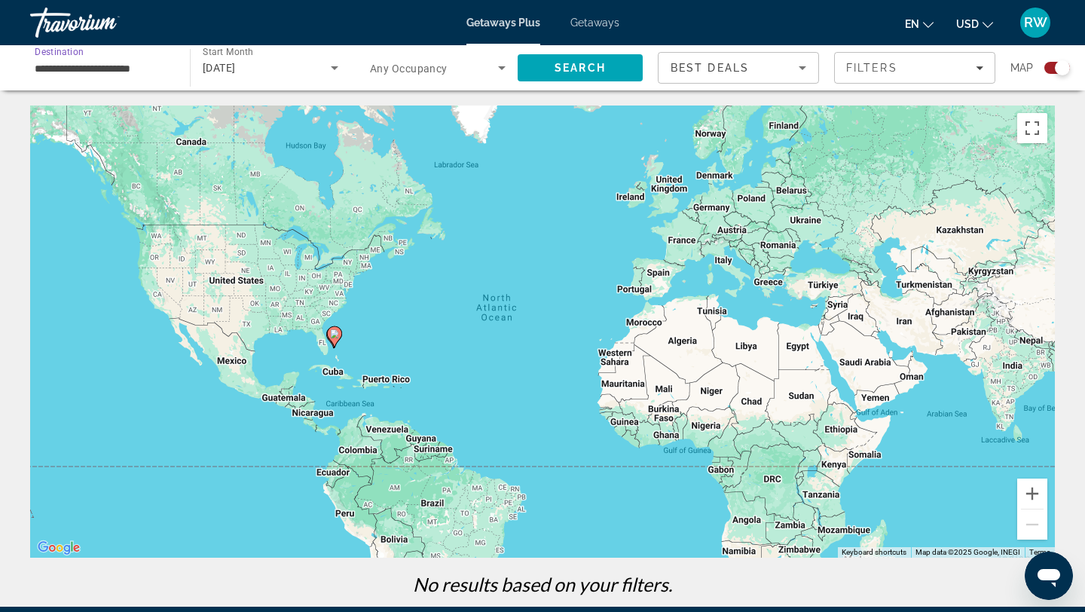
click at [149, 69] on input "**********" at bounding box center [103, 69] width 136 height 18
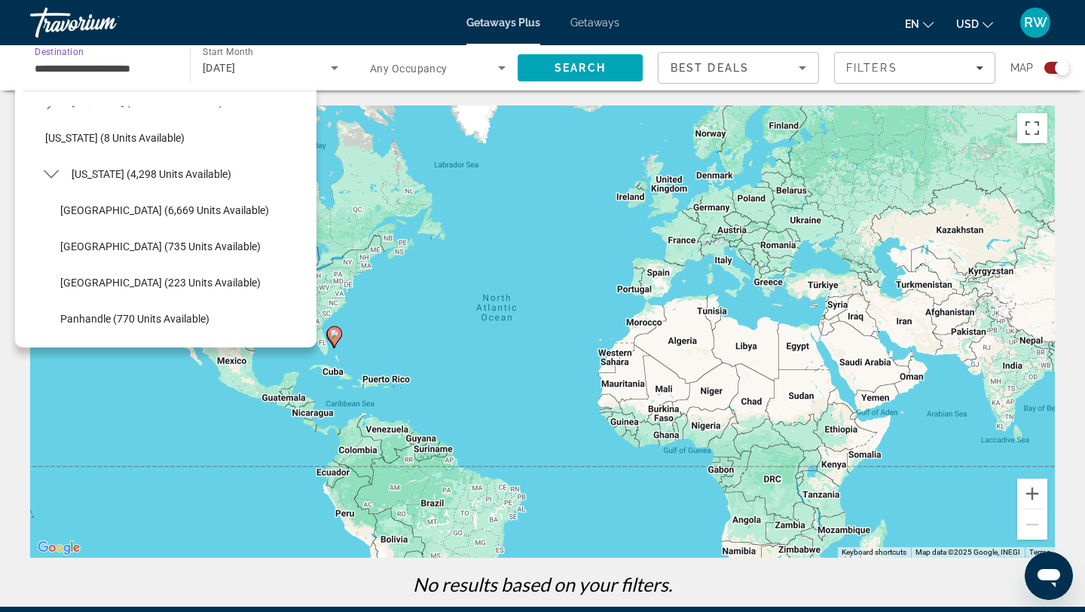
scroll to position [200, 0]
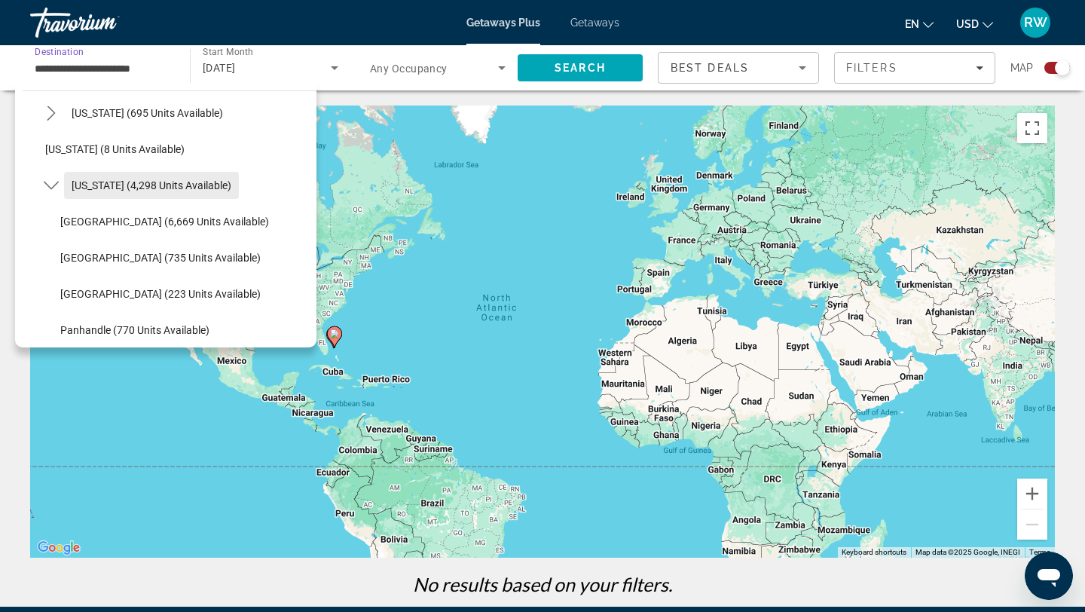
click at [139, 192] on span "Select destination: Florida (4,298 units available)" at bounding box center [151, 185] width 175 height 36
type input "**********"
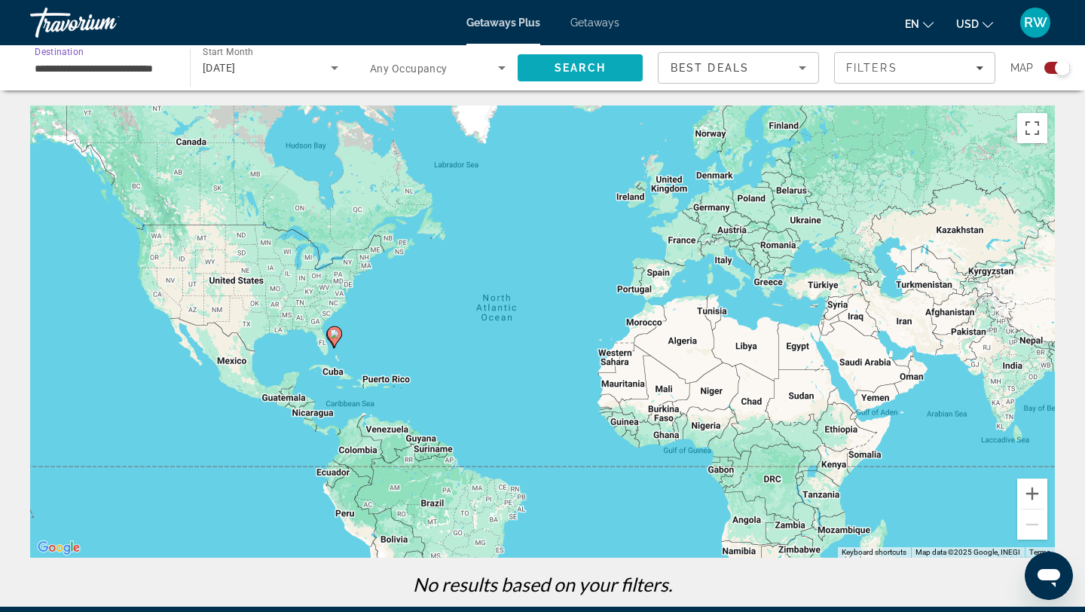
click at [560, 68] on span "Search" at bounding box center [580, 68] width 51 height 12
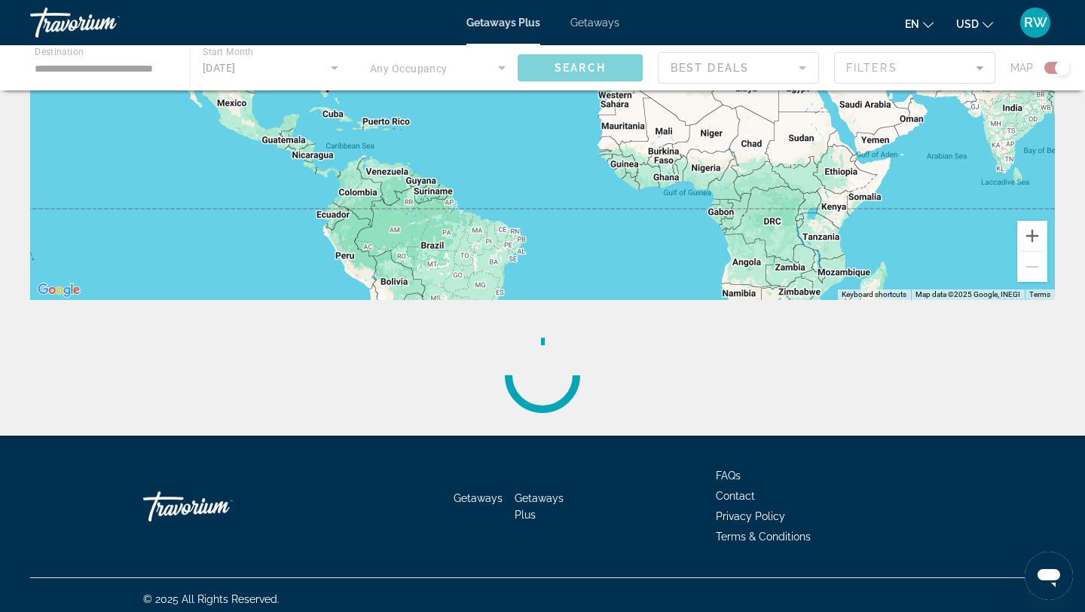
scroll to position [266, 0]
